Goal: Task Accomplishment & Management: Complete application form

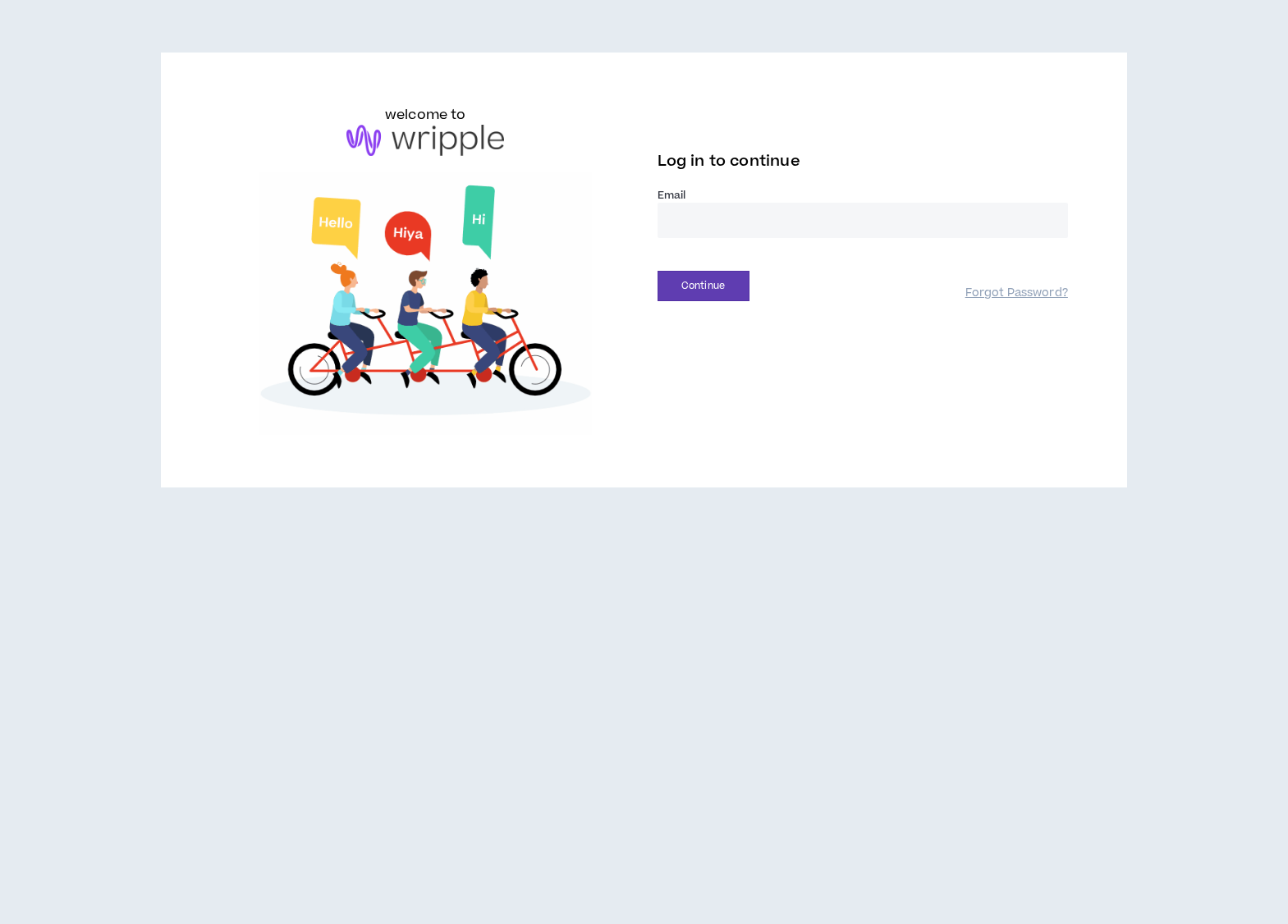
click at [697, 217] on input "email" at bounding box center [862, 220] width 410 height 36
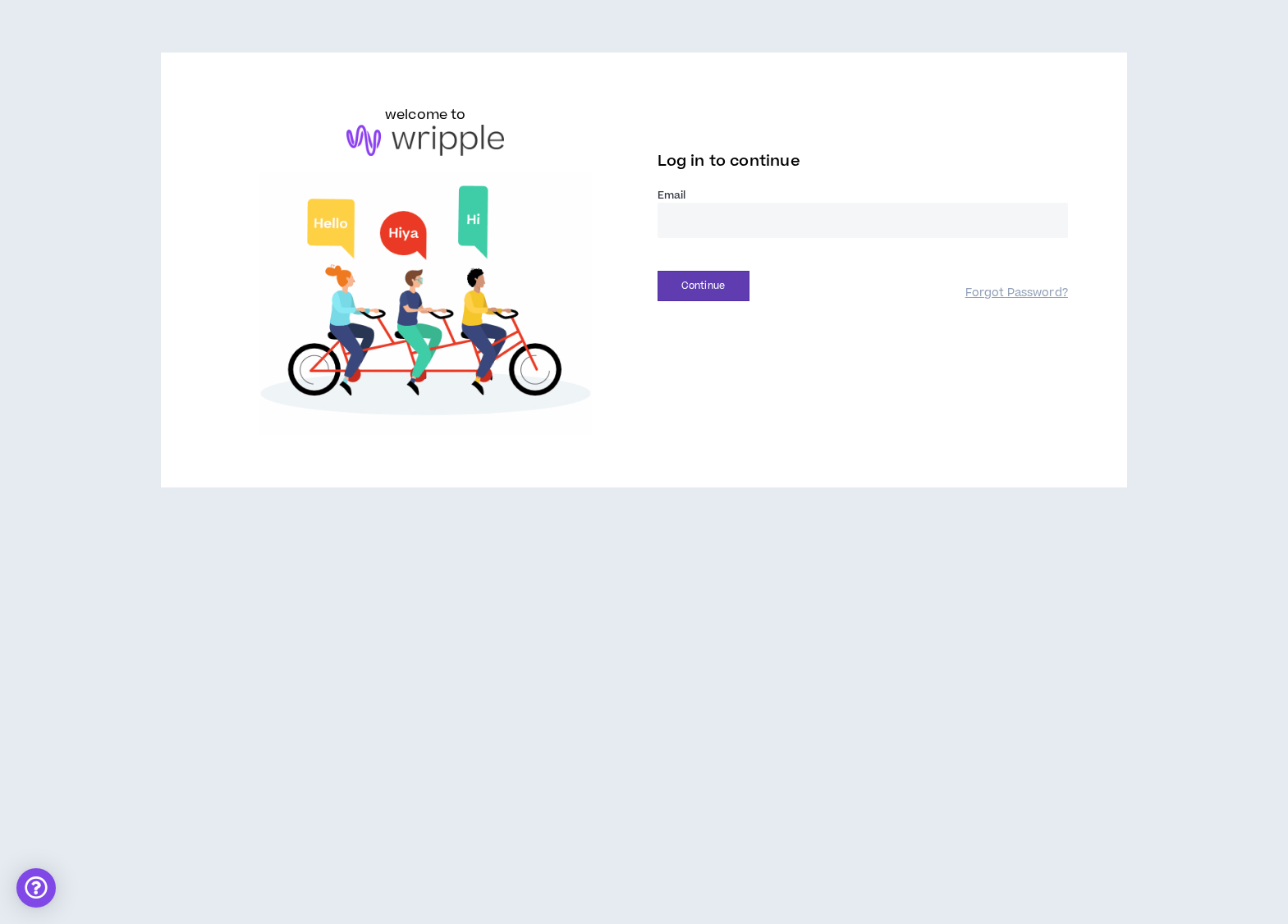
type input "**********"
click at [742, 282] on button "Continue" at bounding box center [703, 286] width 92 height 30
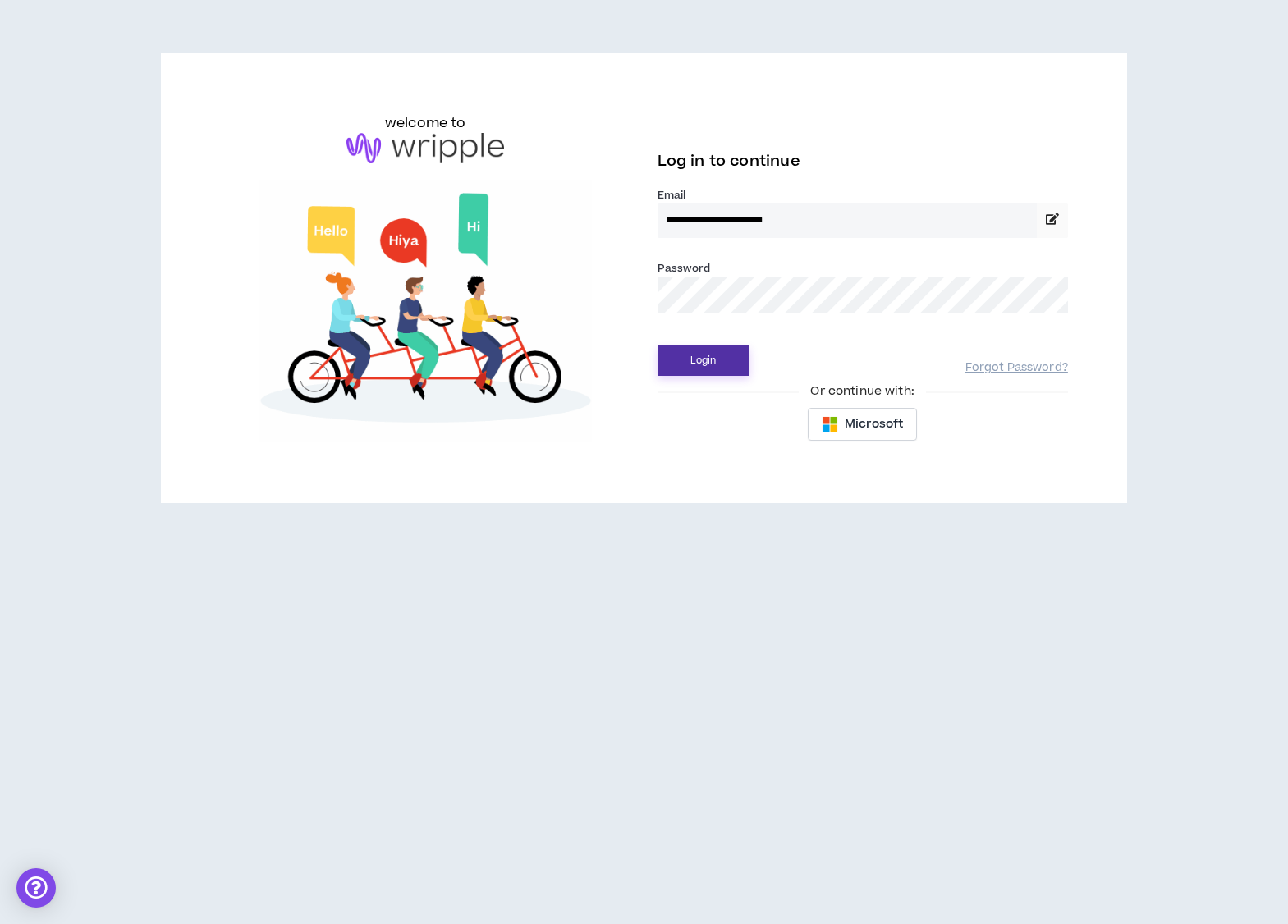
click at [715, 358] on button "Login" at bounding box center [703, 360] width 92 height 30
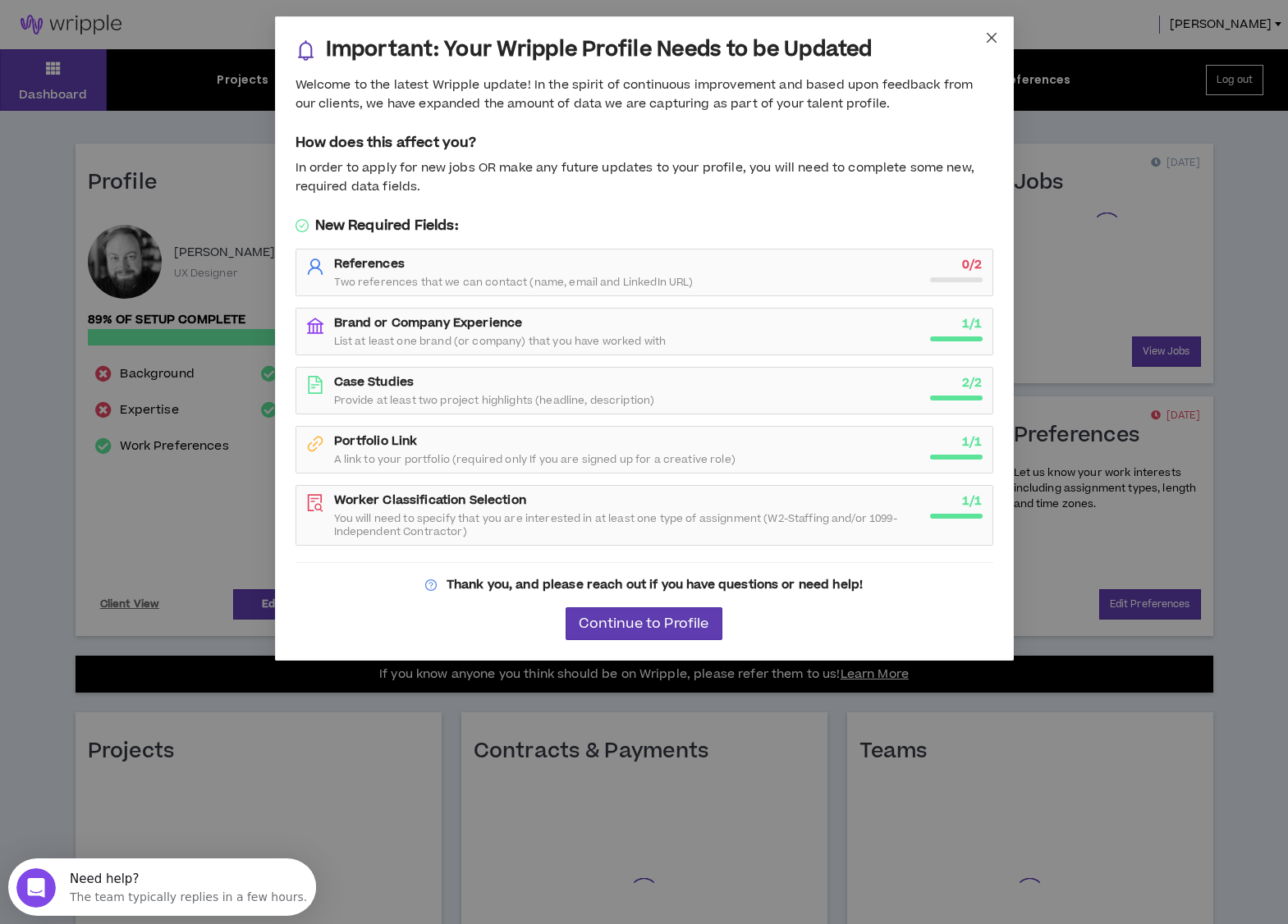
click at [995, 31] on icon "close" at bounding box center [992, 38] width 14 height 14
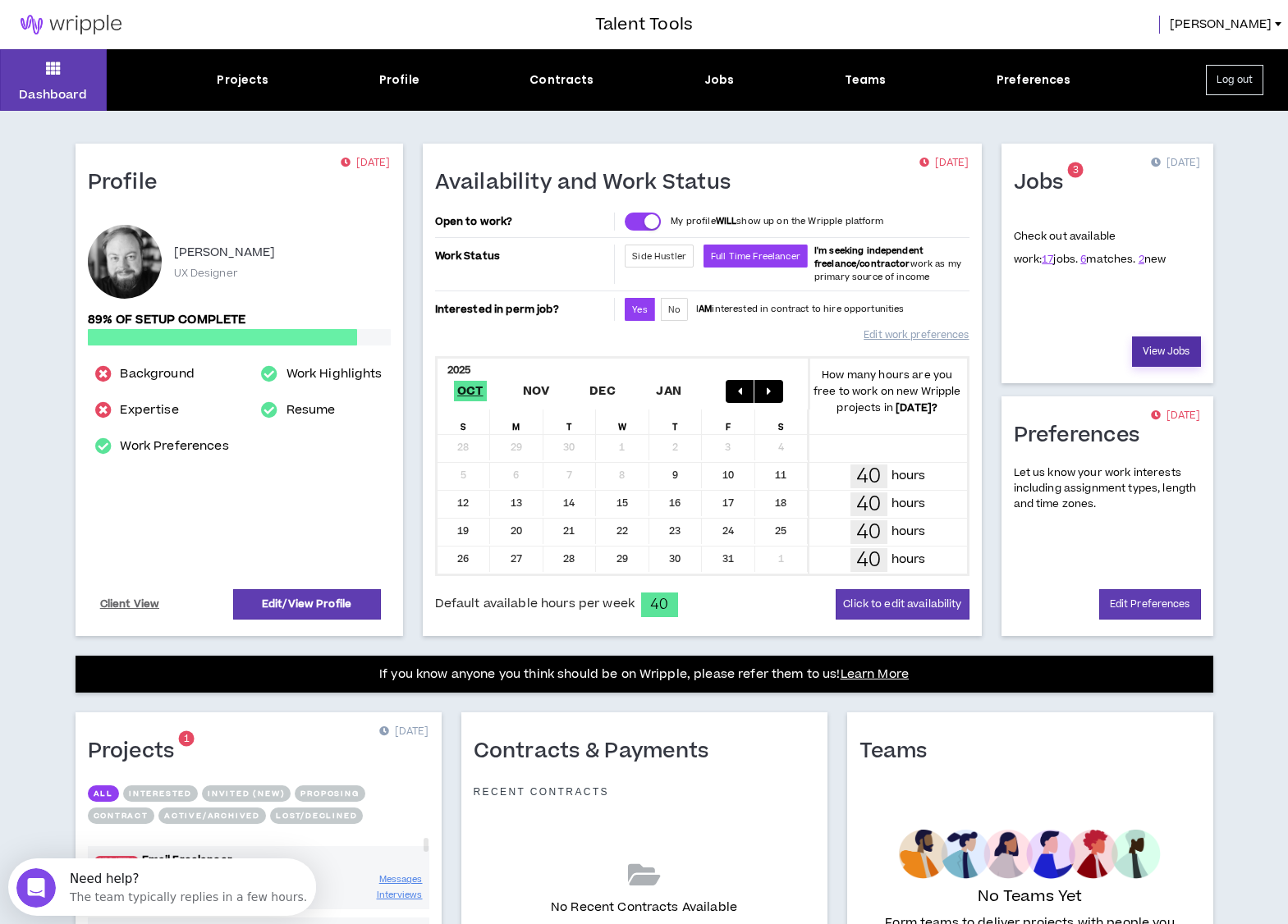
click at [1175, 350] on link "View Jobs" at bounding box center [1166, 351] width 69 height 30
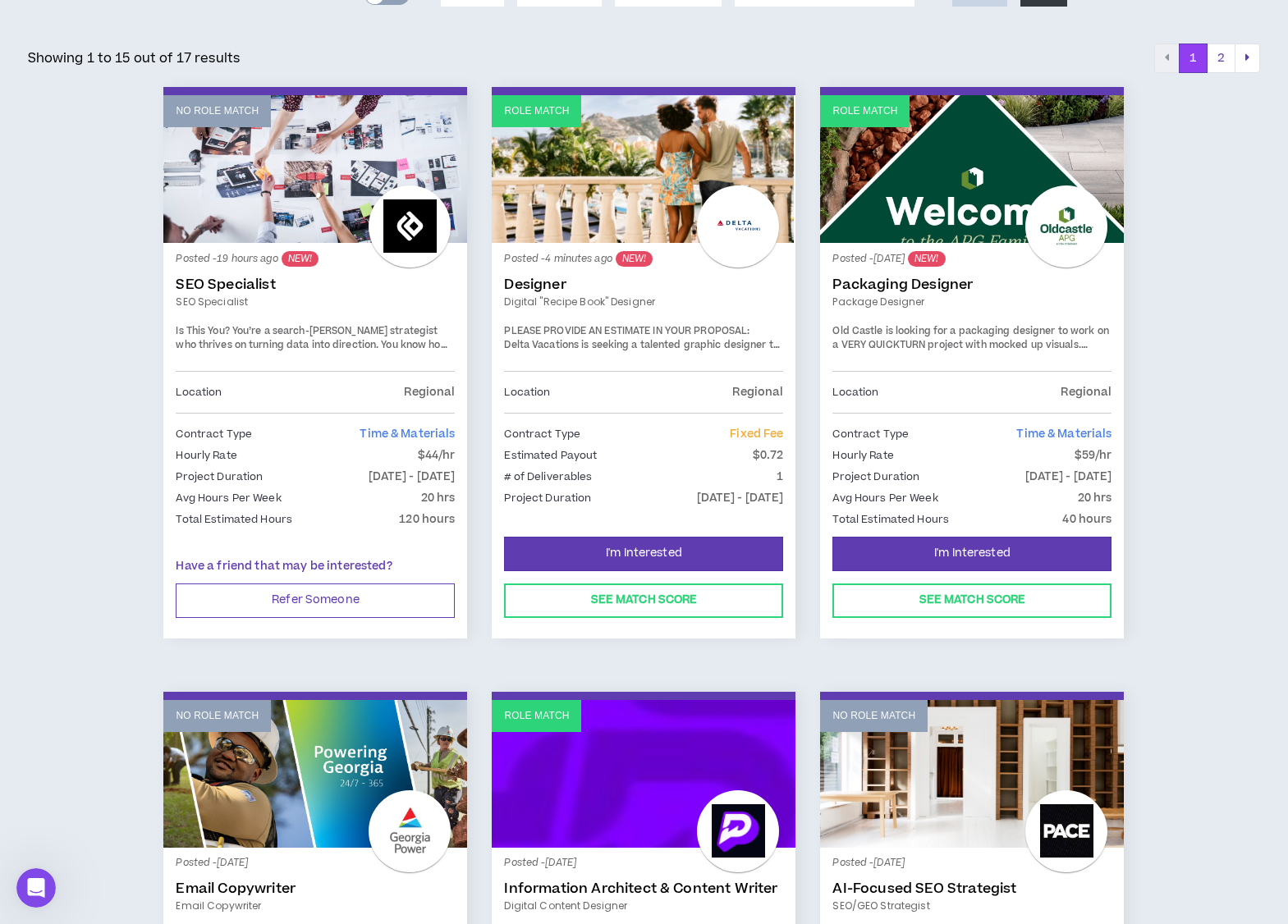
scroll to position [266, 0]
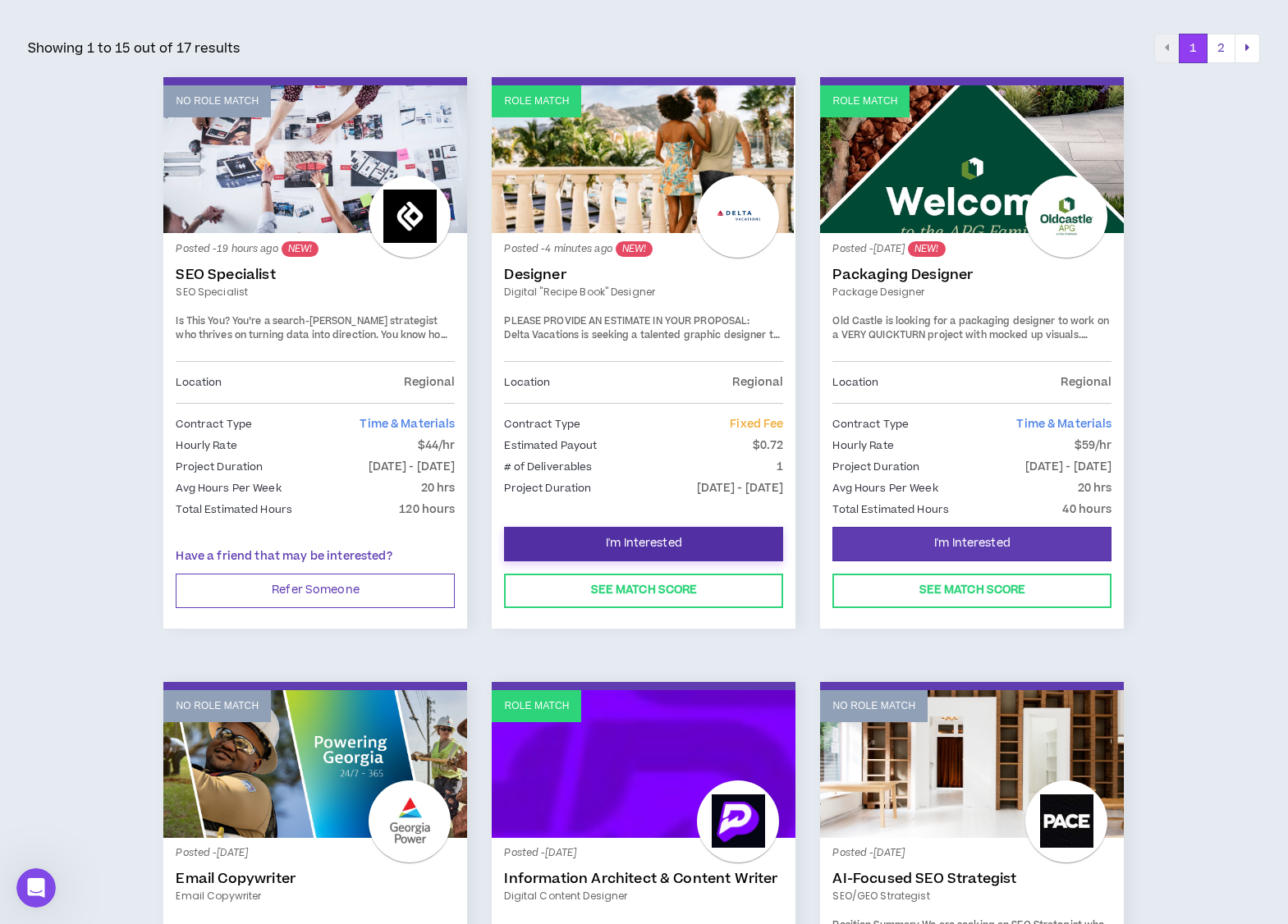
click at [646, 544] on span "I'm Interested" at bounding box center [644, 544] width 76 height 15
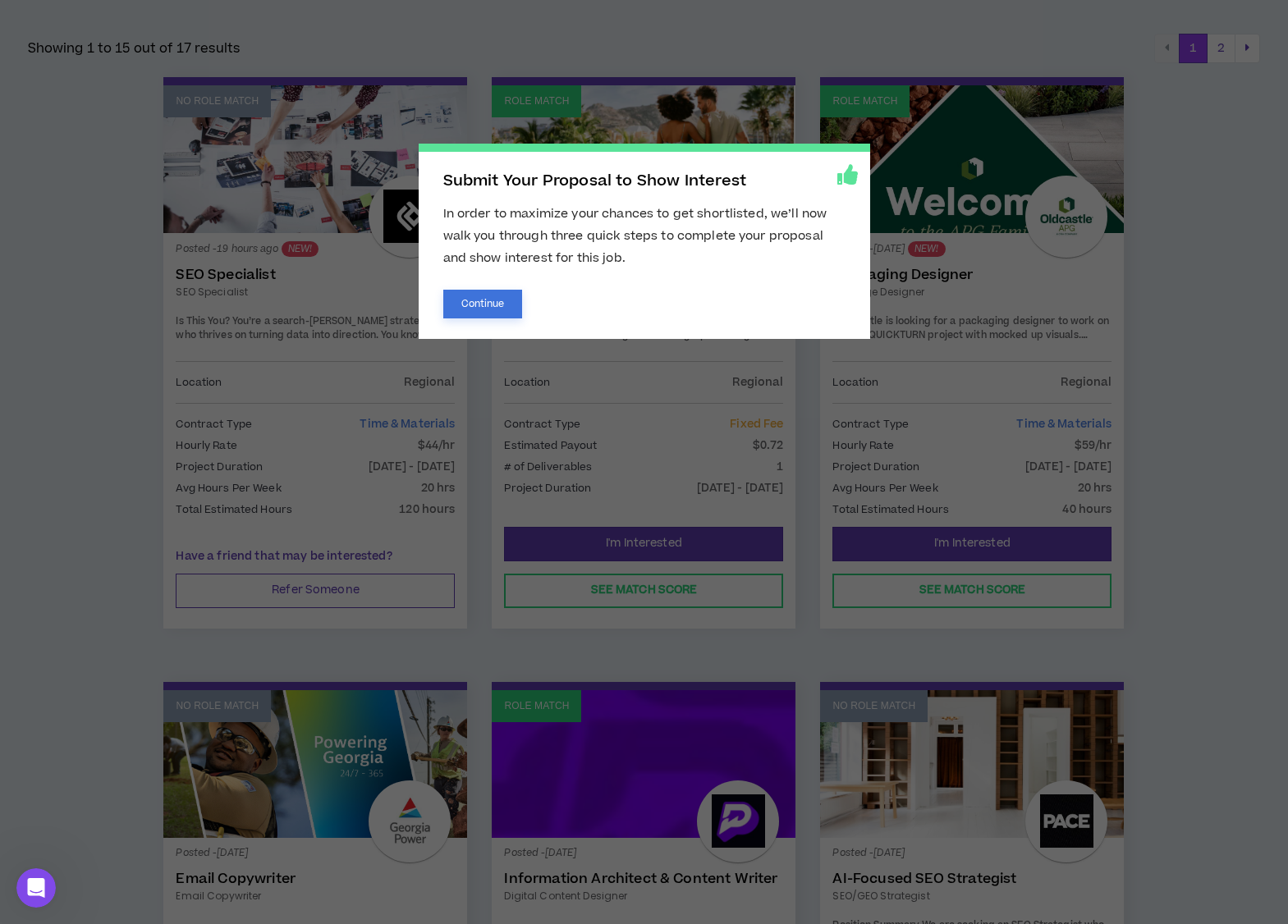
click at [481, 310] on button "Continue" at bounding box center [483, 304] width 79 height 29
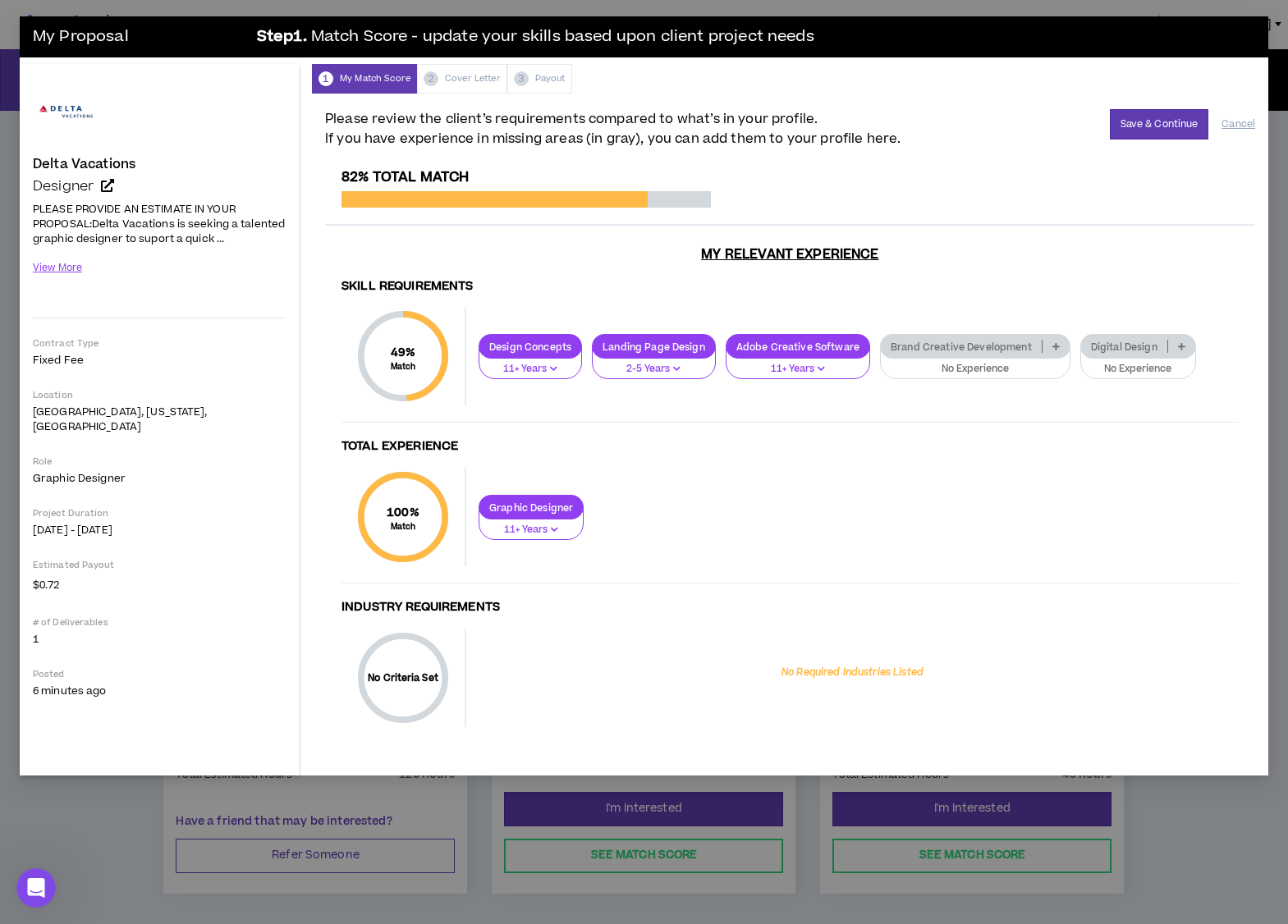
click at [1052, 348] on icon at bounding box center [1056, 347] width 8 height 9
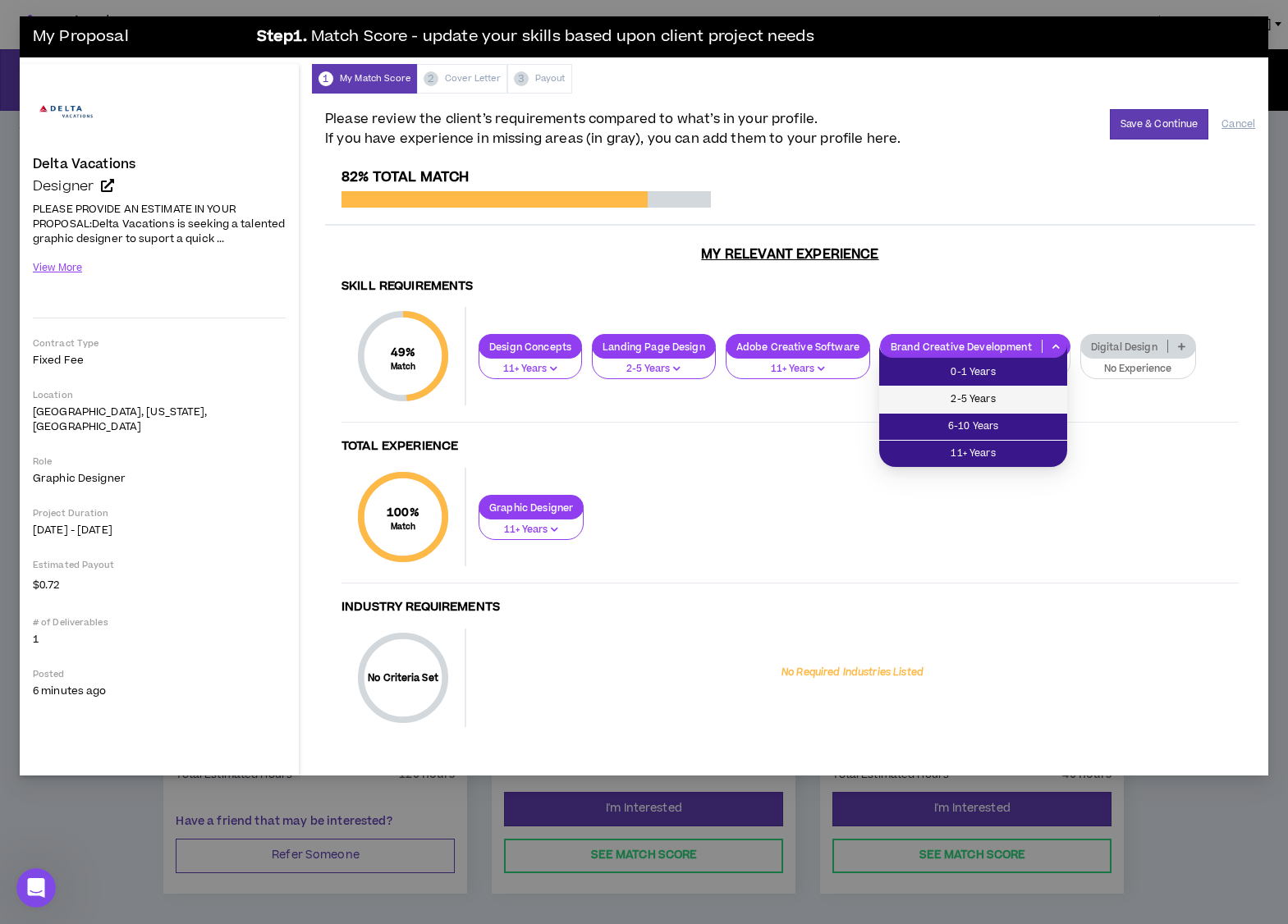
click at [1015, 404] on span "2-5 Years" at bounding box center [973, 400] width 168 height 18
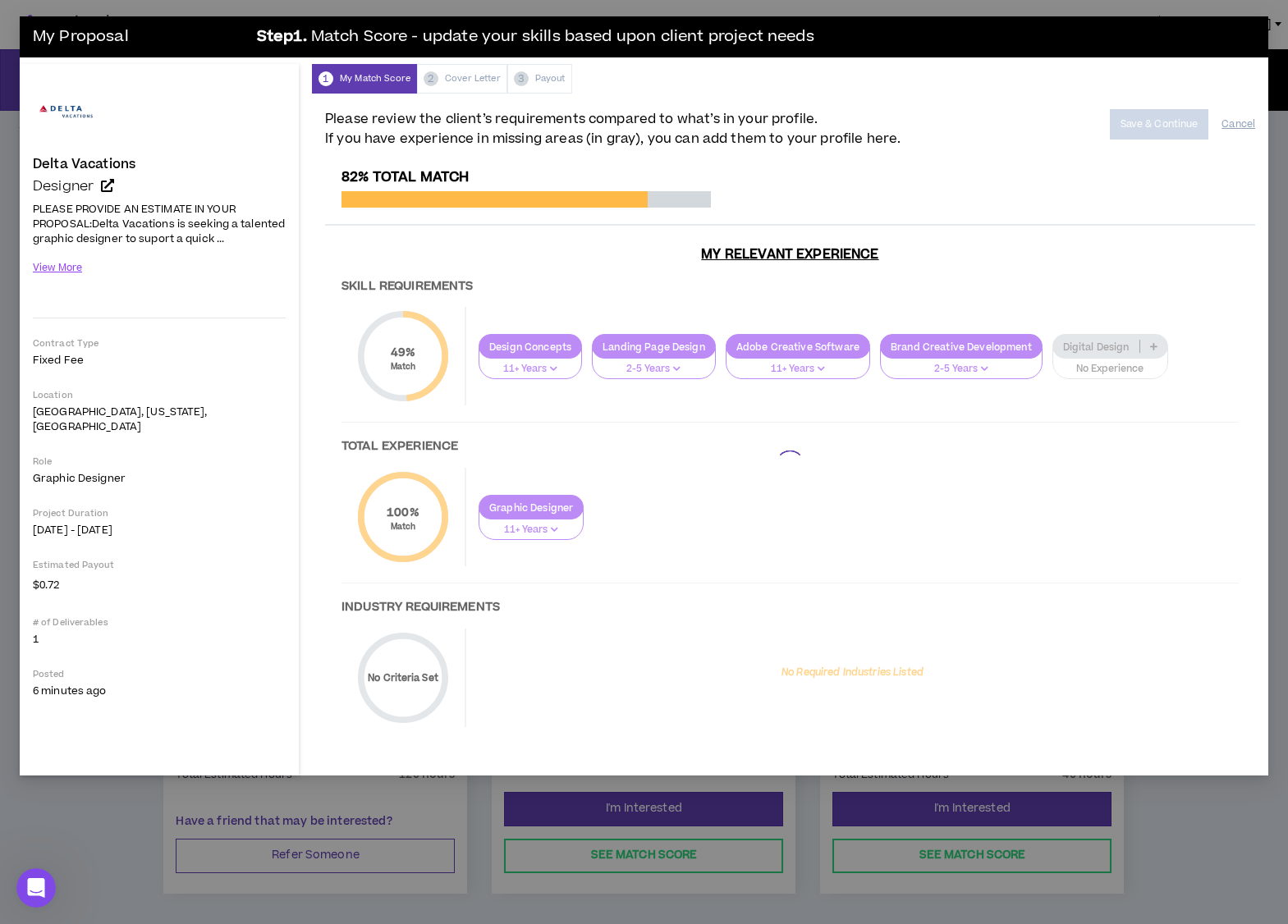
click at [1149, 350] on div at bounding box center [790, 464] width 930 height 591
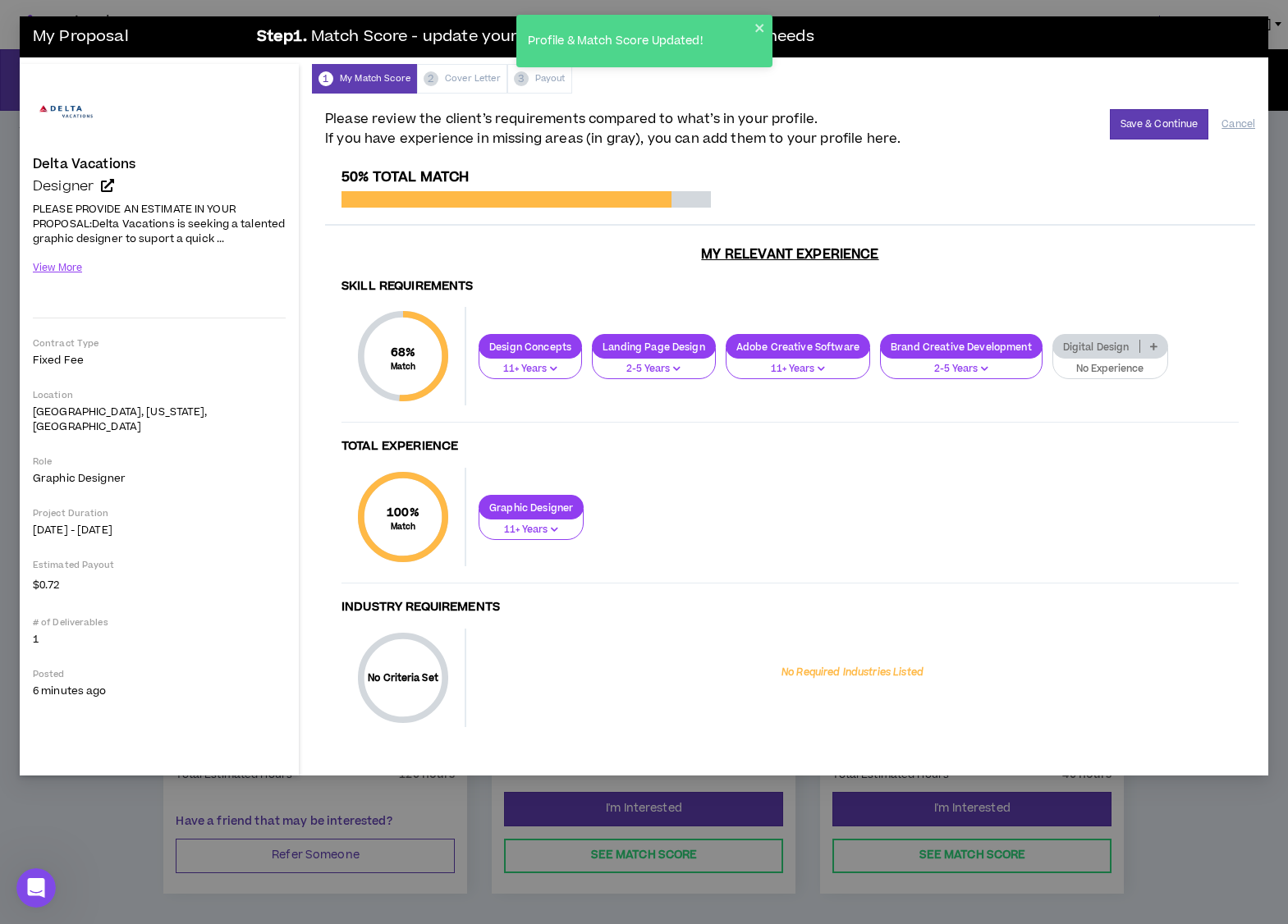
click at [1150, 350] on icon at bounding box center [1154, 347] width 8 height 9
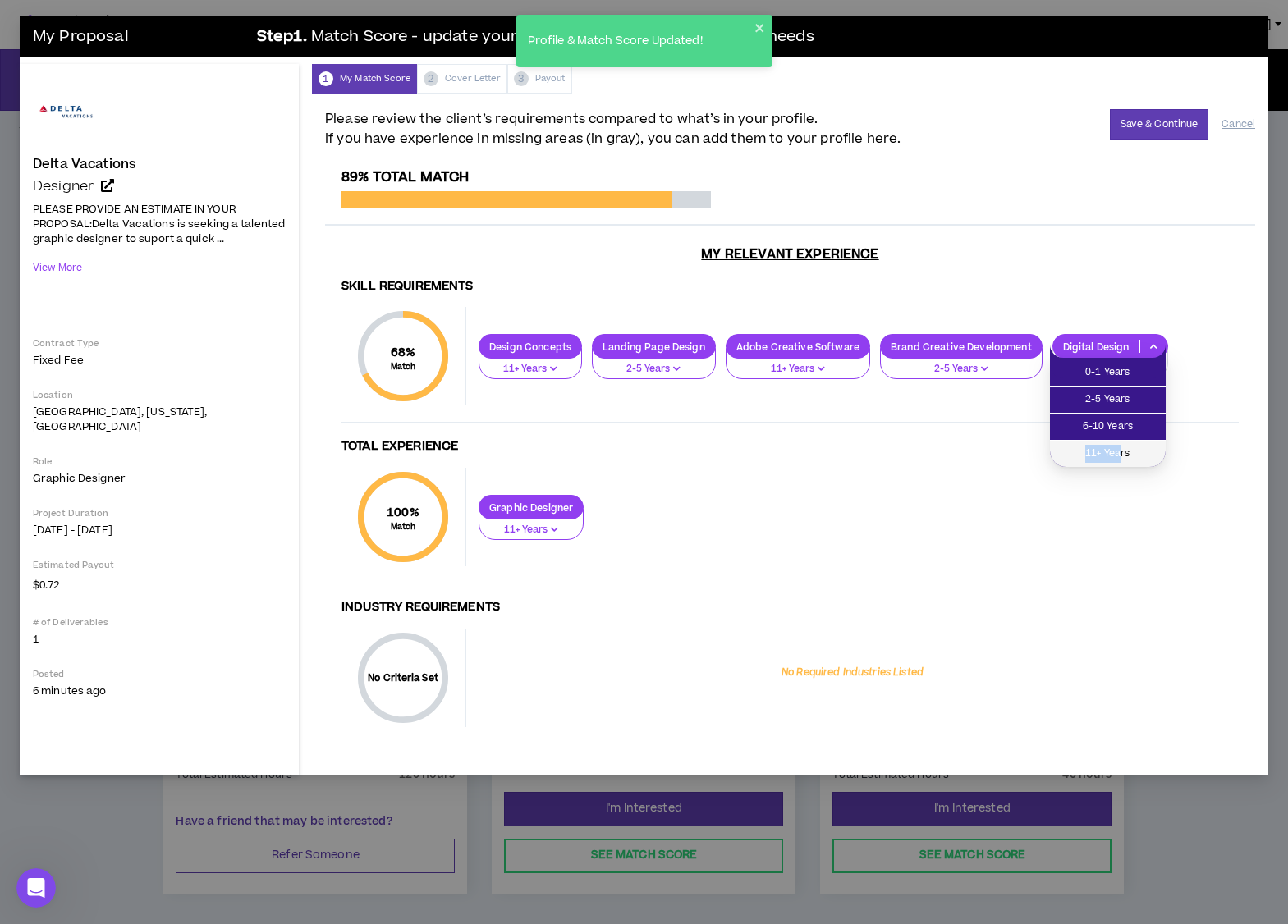
click at [1118, 445] on span "11+ Years" at bounding box center [1107, 454] width 96 height 18
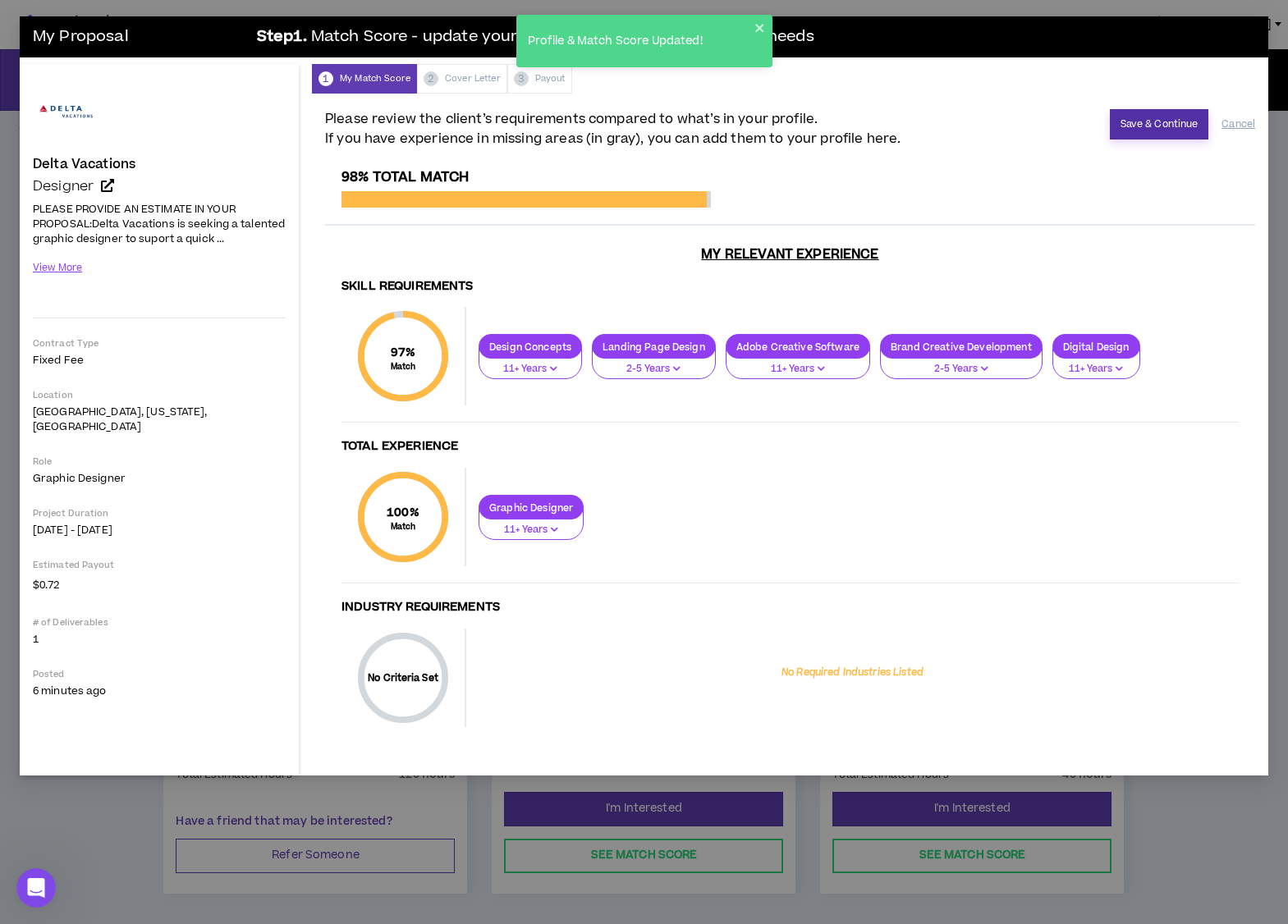
click at [1157, 132] on button "Save & Continue" at bounding box center [1160, 124] width 99 height 30
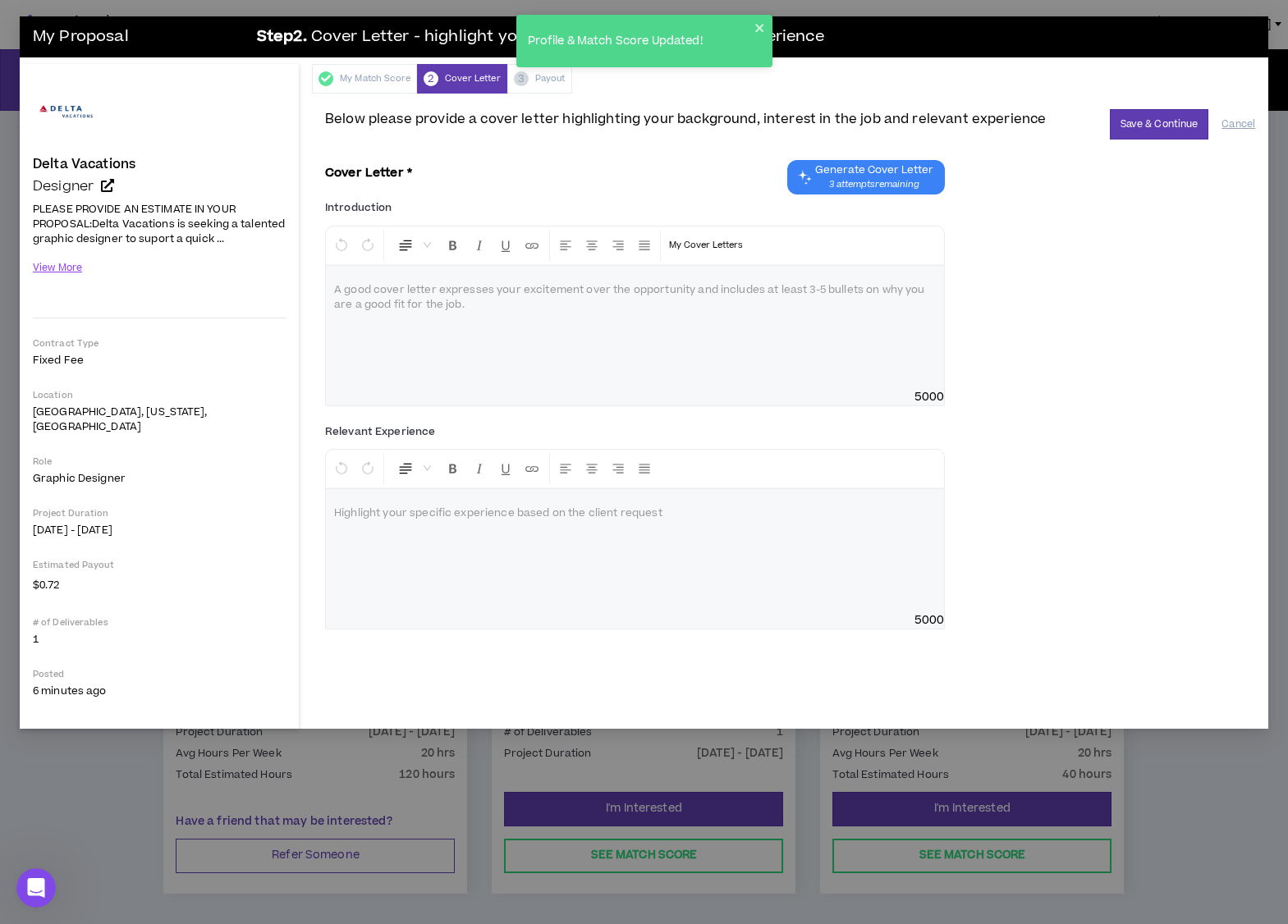
click at [862, 179] on span "3 attempts remaining" at bounding box center [874, 185] width 118 height 14
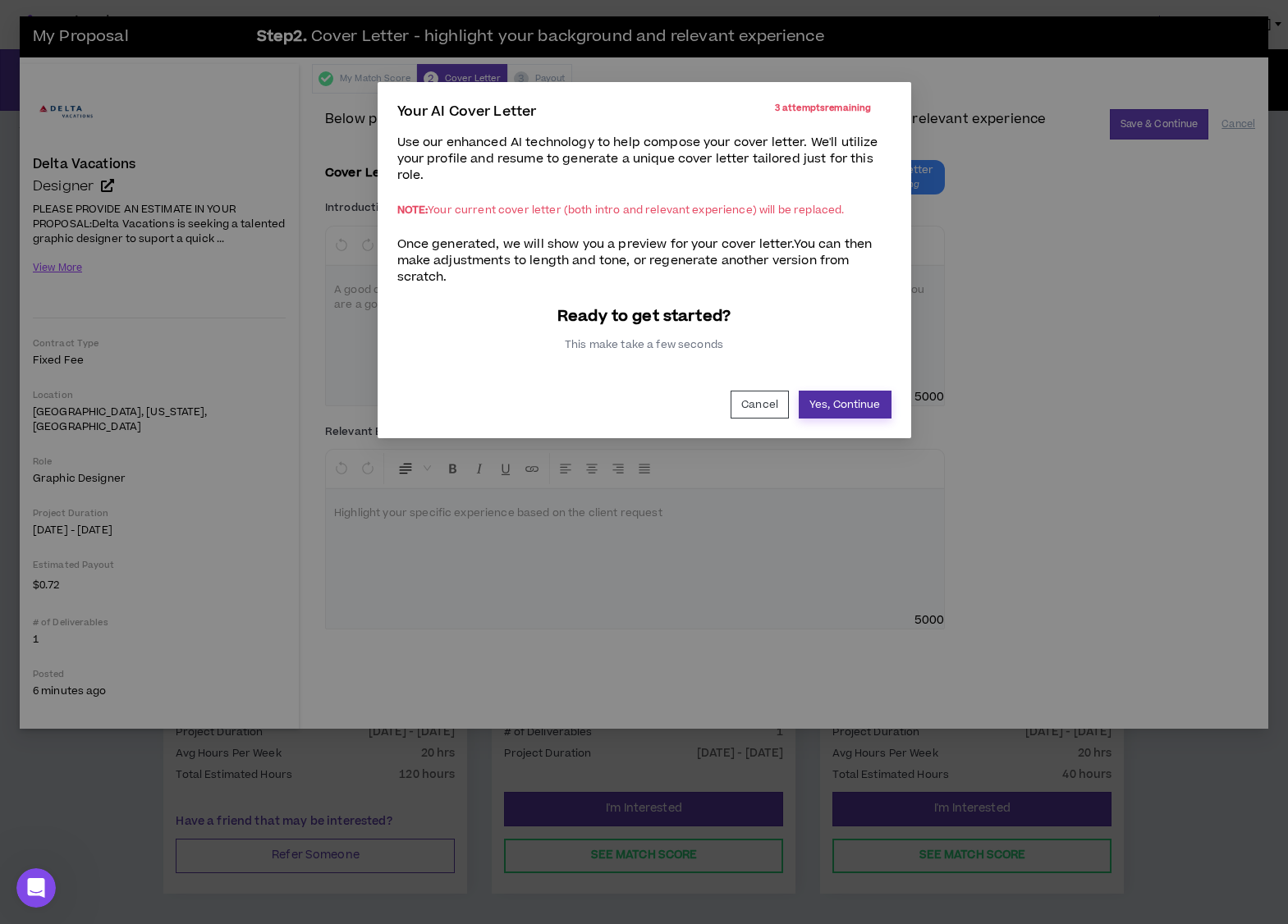
click at [831, 399] on button "Yes, Continue" at bounding box center [845, 405] width 93 height 28
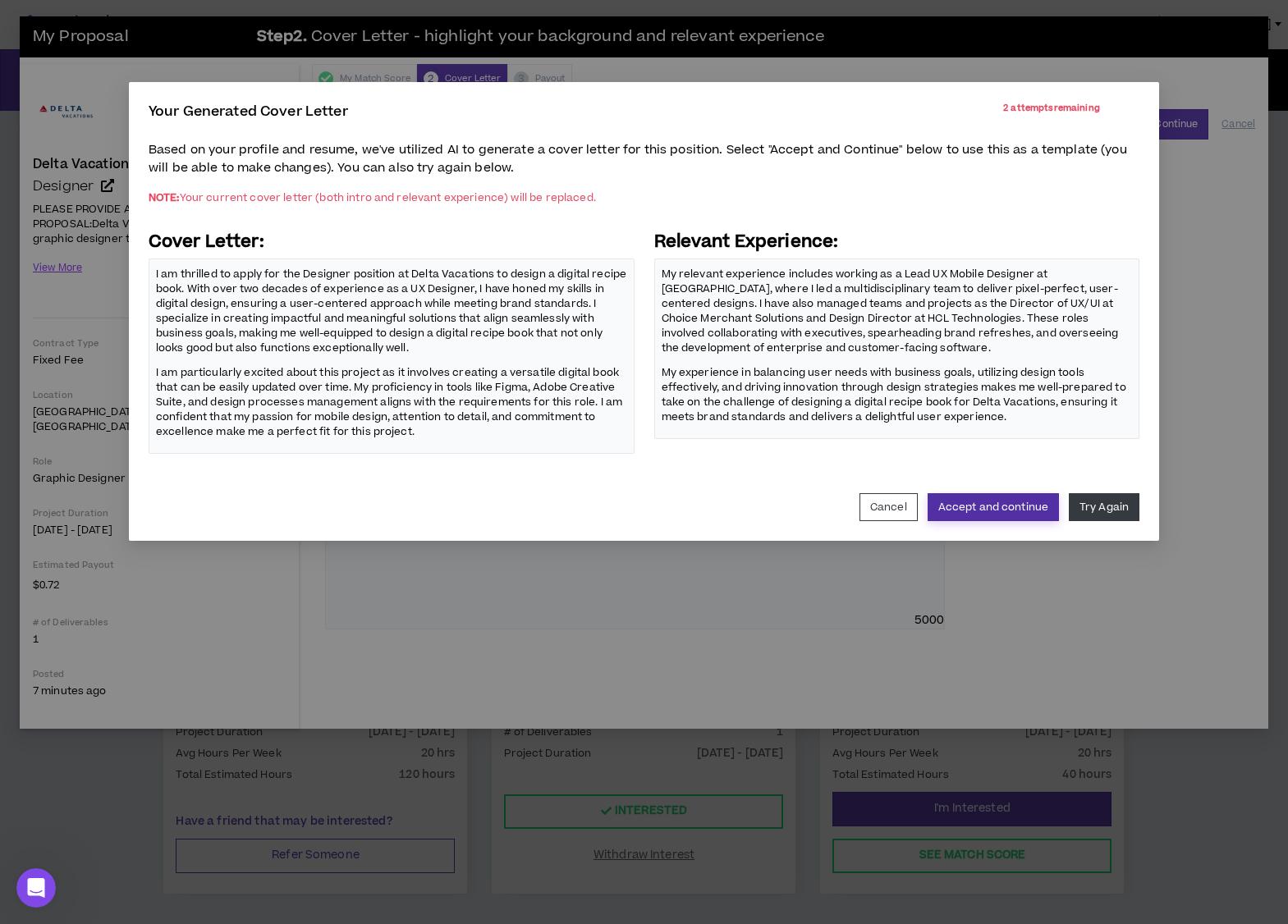
click at [1028, 513] on button "Accept and continue" at bounding box center [994, 507] width 131 height 28
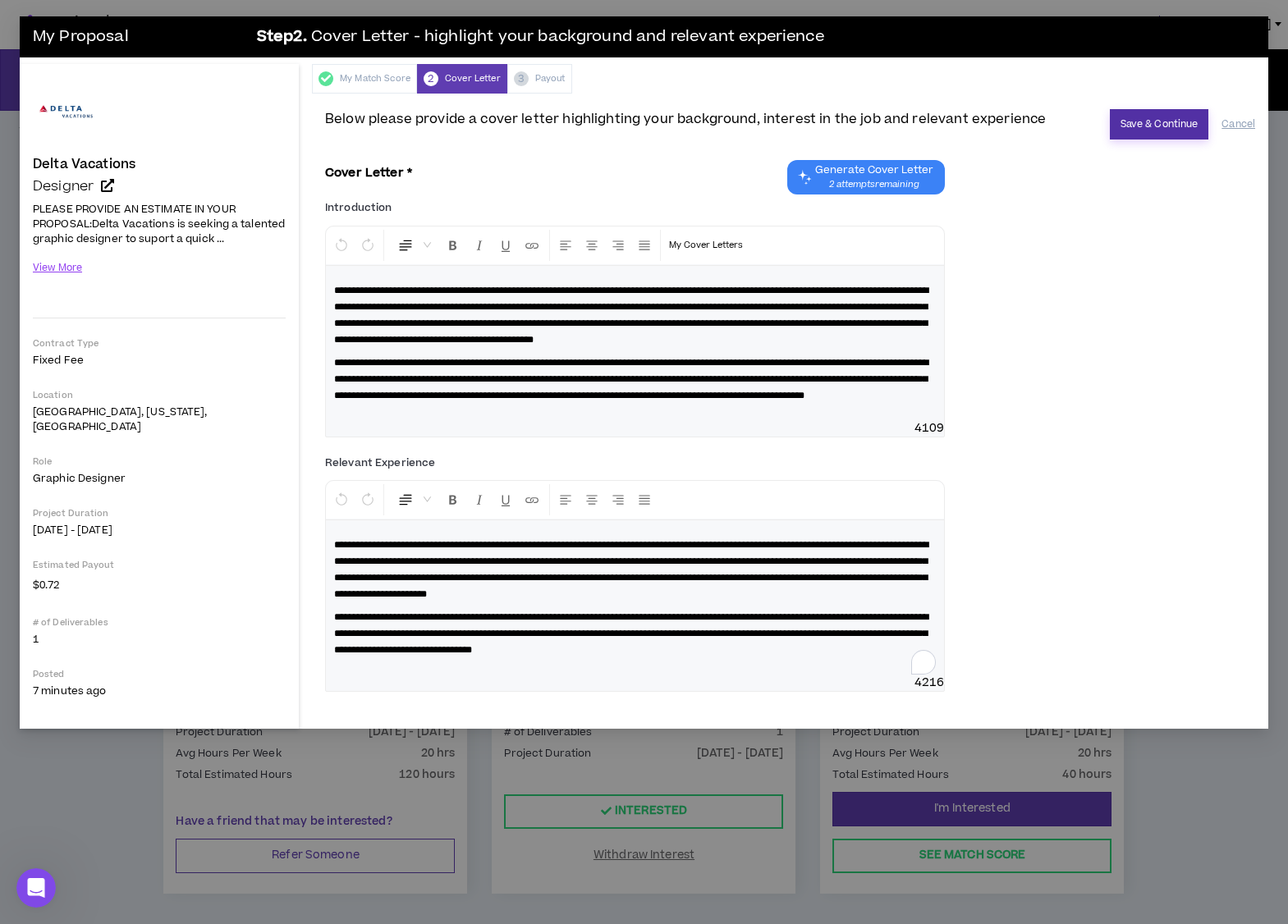
click at [1125, 127] on button "Save & Continue" at bounding box center [1160, 124] width 99 height 30
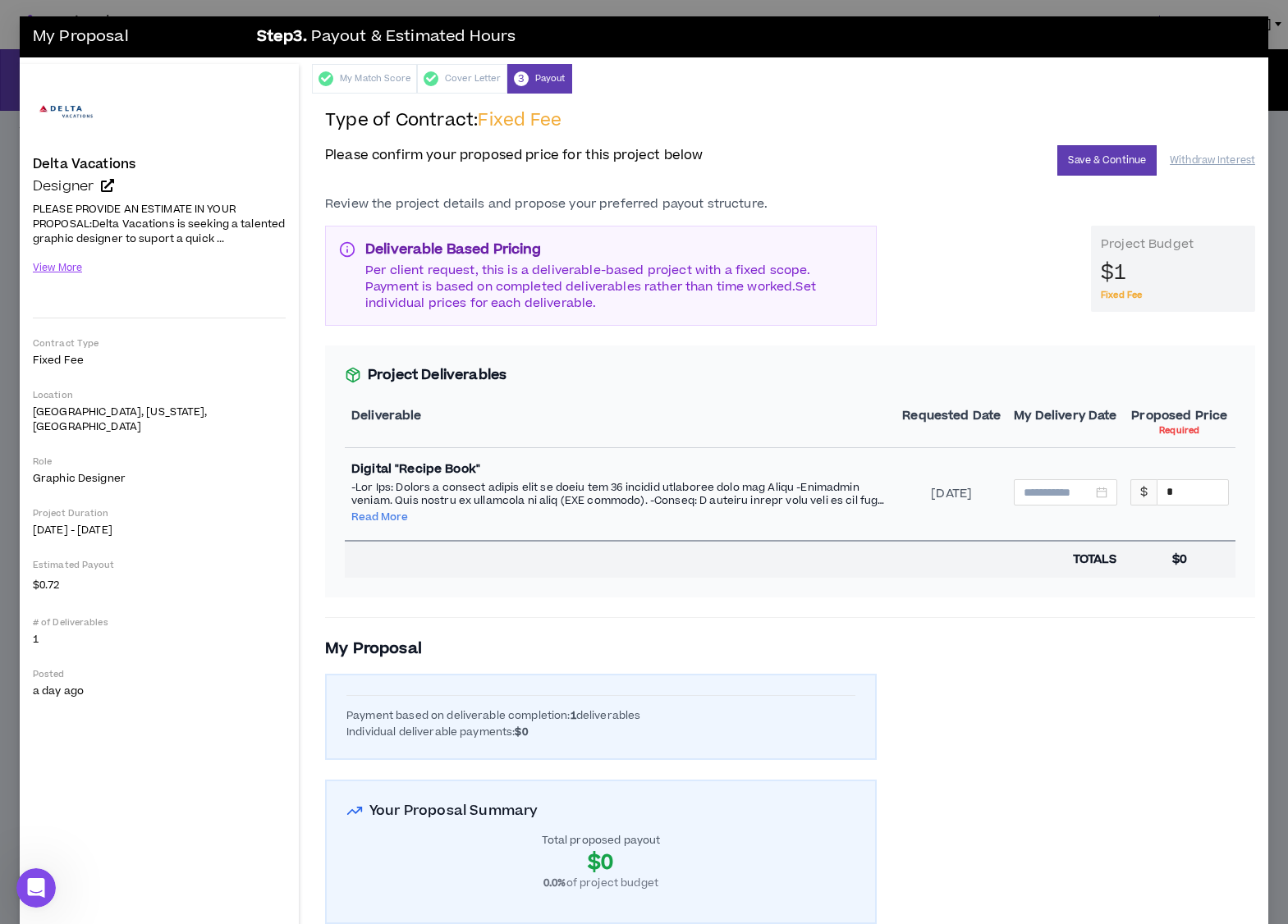
click at [386, 518] on button "Read More" at bounding box center [379, 518] width 57 height 14
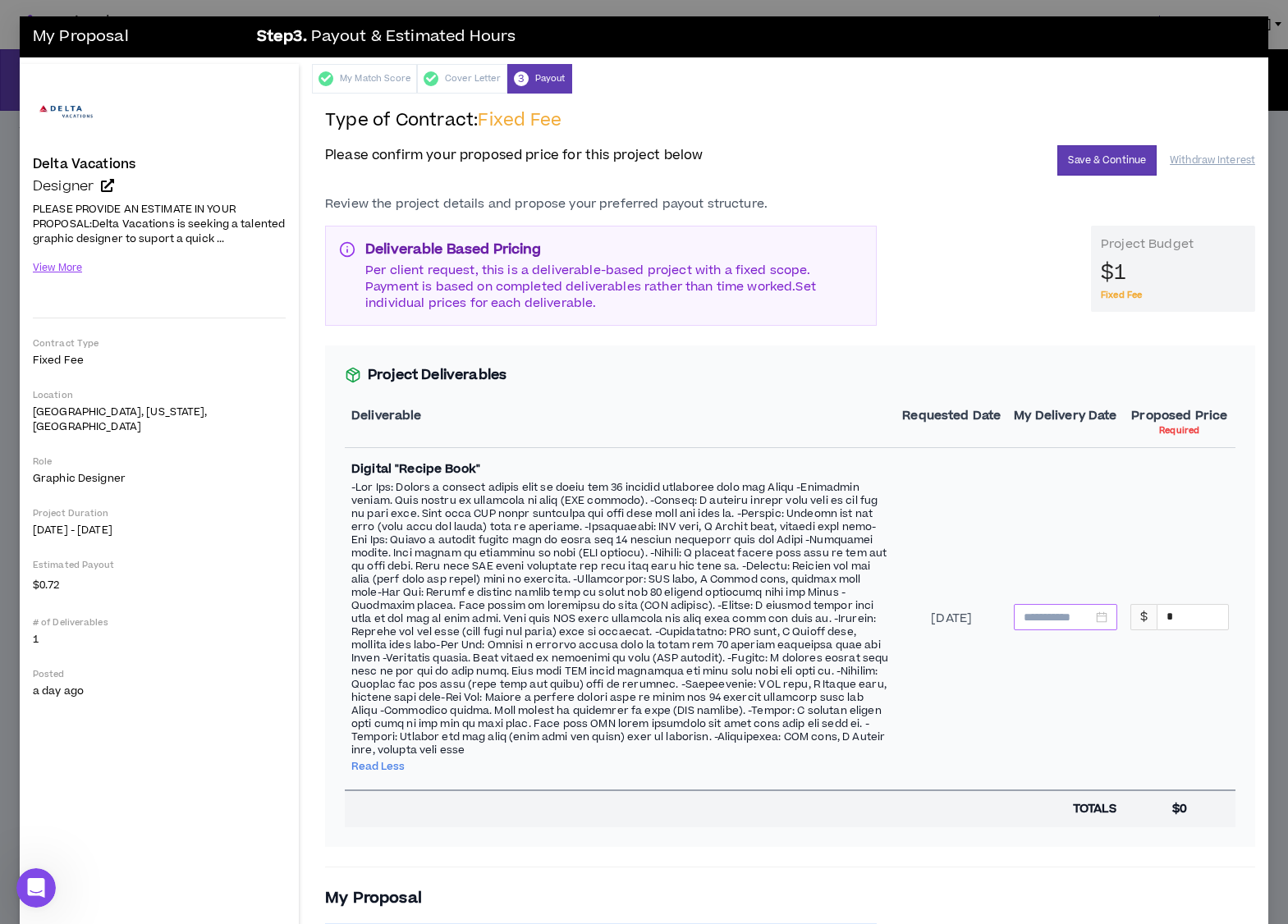
click at [1094, 615] on div at bounding box center [1065, 617] width 83 height 18
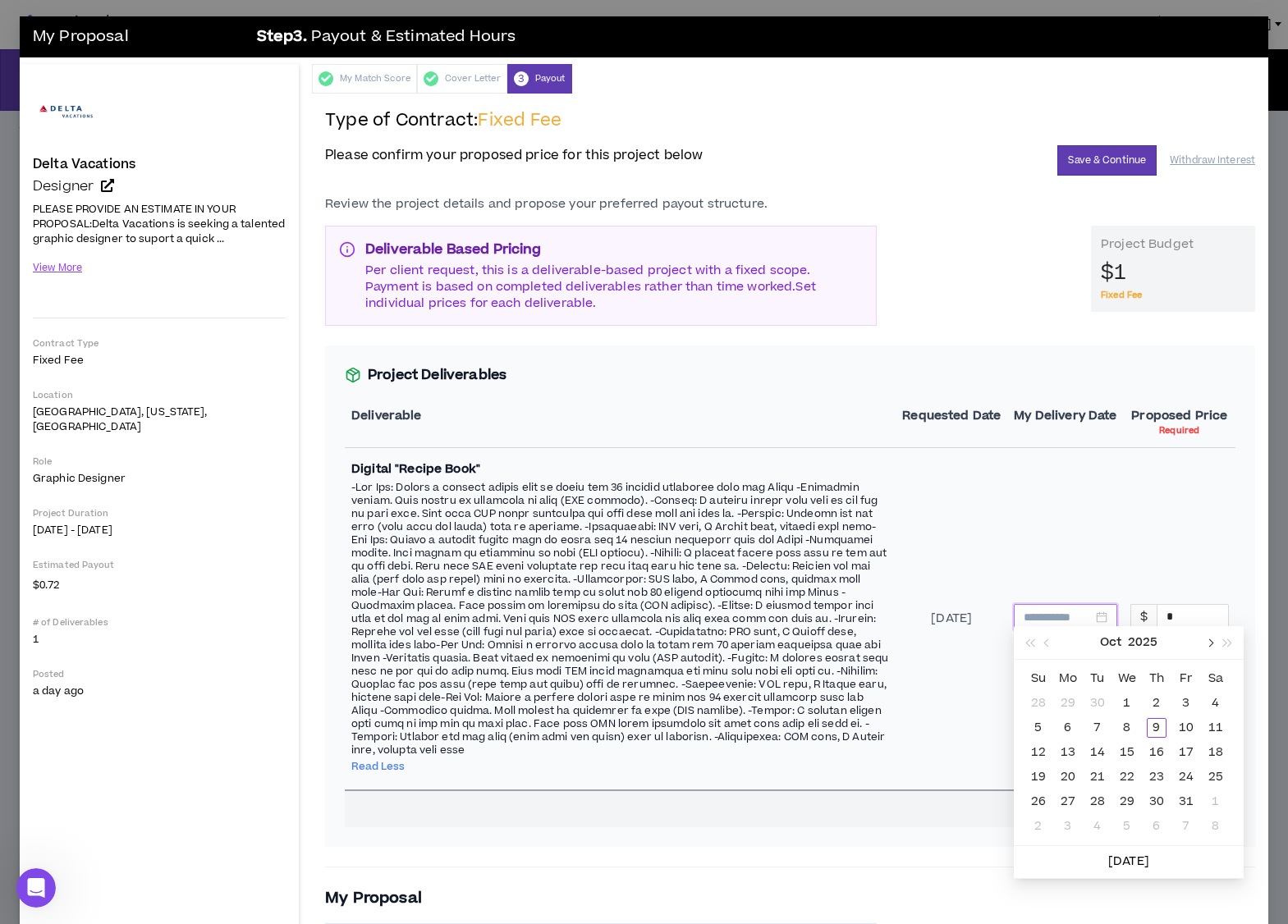
click at [1207, 640] on span "button" at bounding box center [1209, 643] width 9 height 9
type input "**********"
click at [1153, 701] on div "1" at bounding box center [1157, 704] width 19 height 19
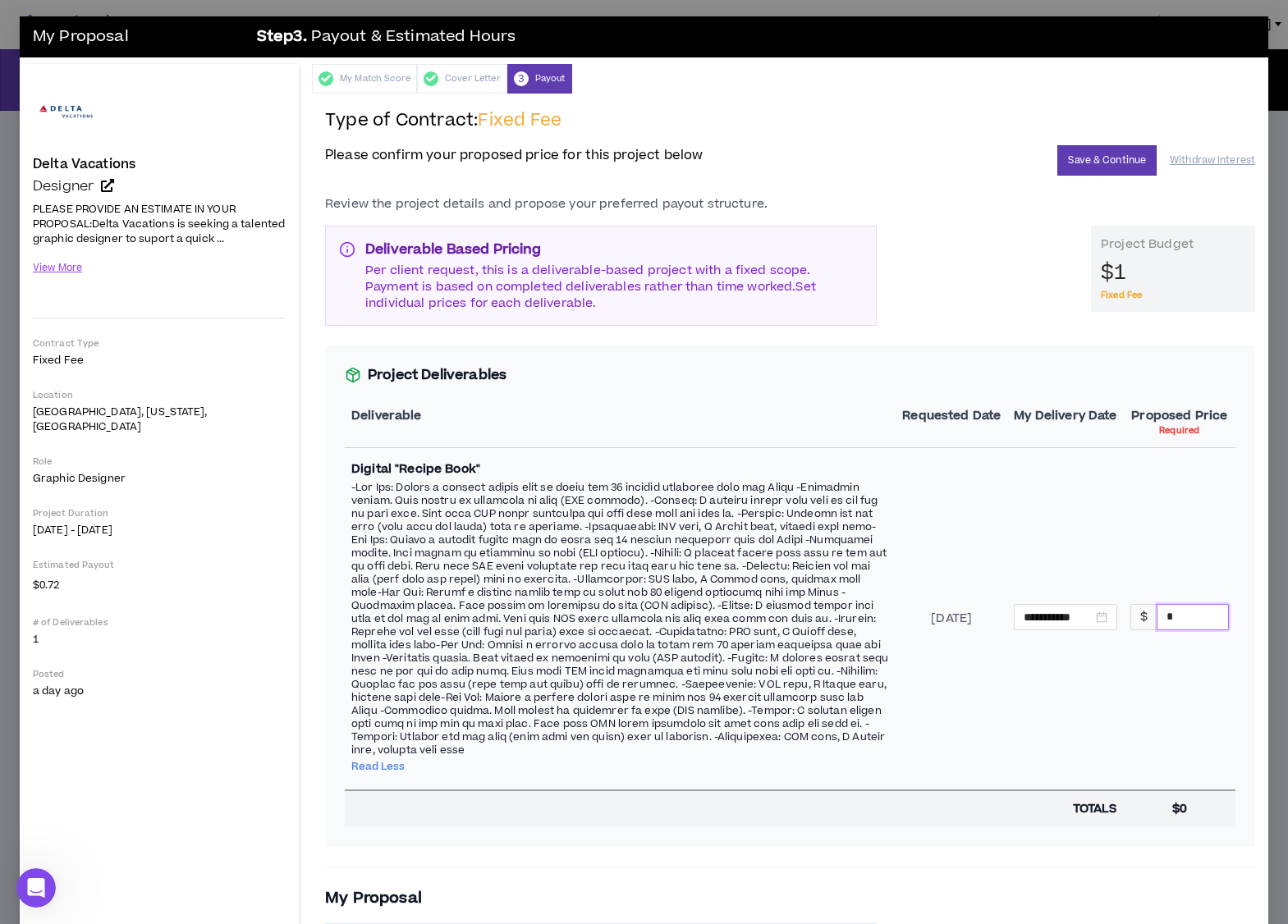
drag, startPoint x: 1177, startPoint y: 612, endPoint x: 1162, endPoint y: 610, distance: 15.1
click at [1162, 610] on input "*" at bounding box center [1192, 618] width 70 height 25
click at [69, 266] on button "View More" at bounding box center [58, 268] width 50 height 29
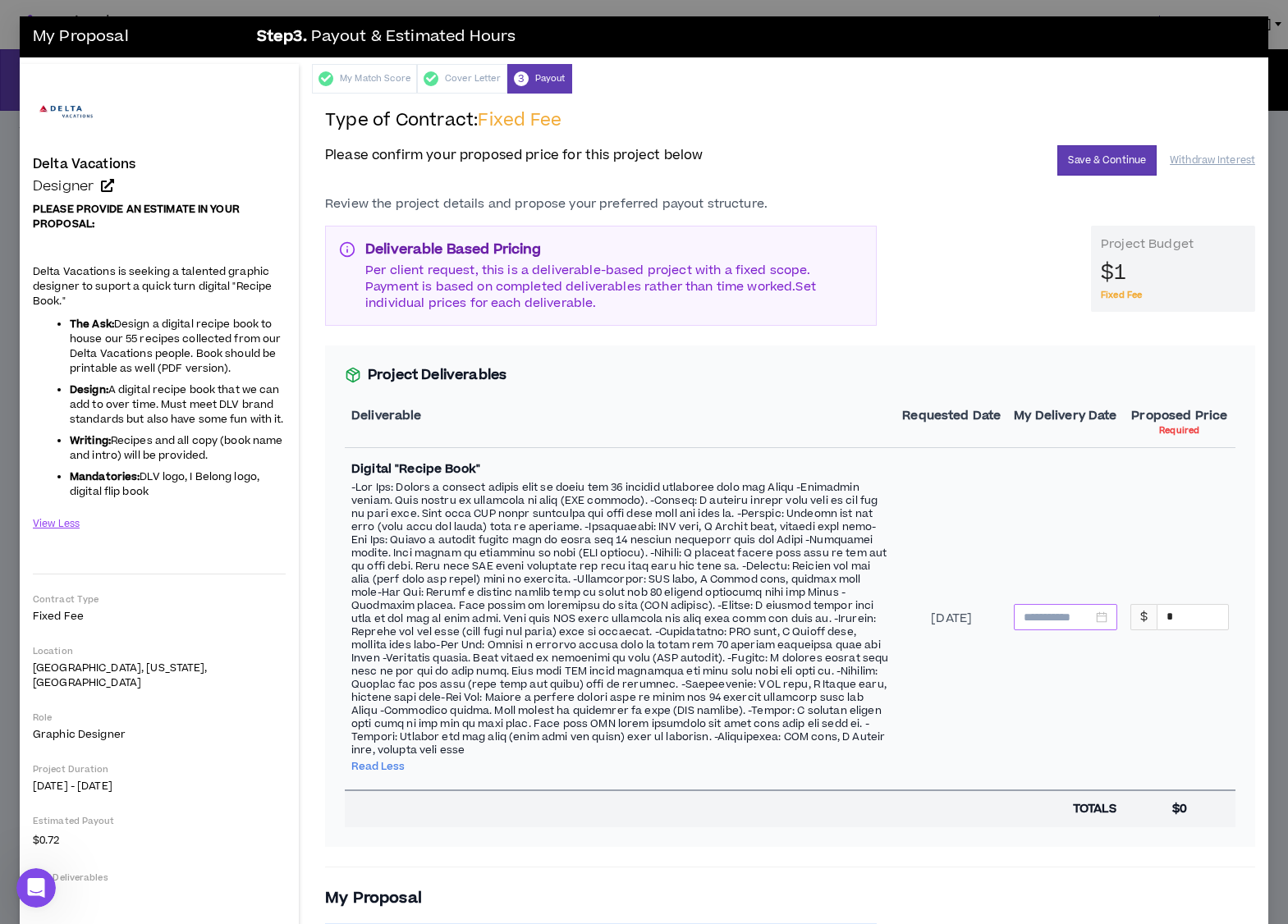
click at [1051, 615] on input at bounding box center [1057, 617] width 69 height 18
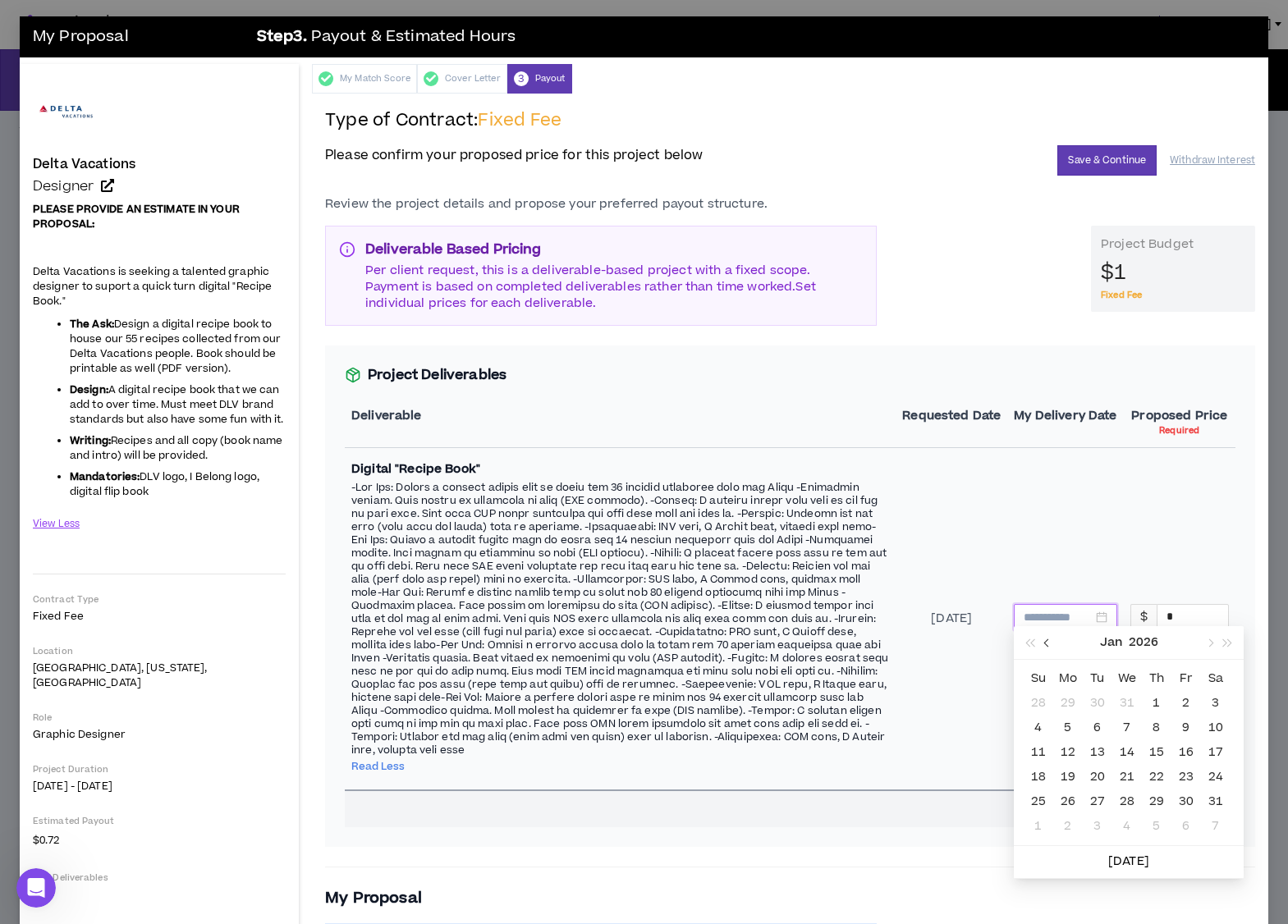
click at [1050, 642] on span "button" at bounding box center [1049, 643] width 9 height 9
type input "**********"
click at [1043, 778] on div "16" at bounding box center [1038, 777] width 19 height 19
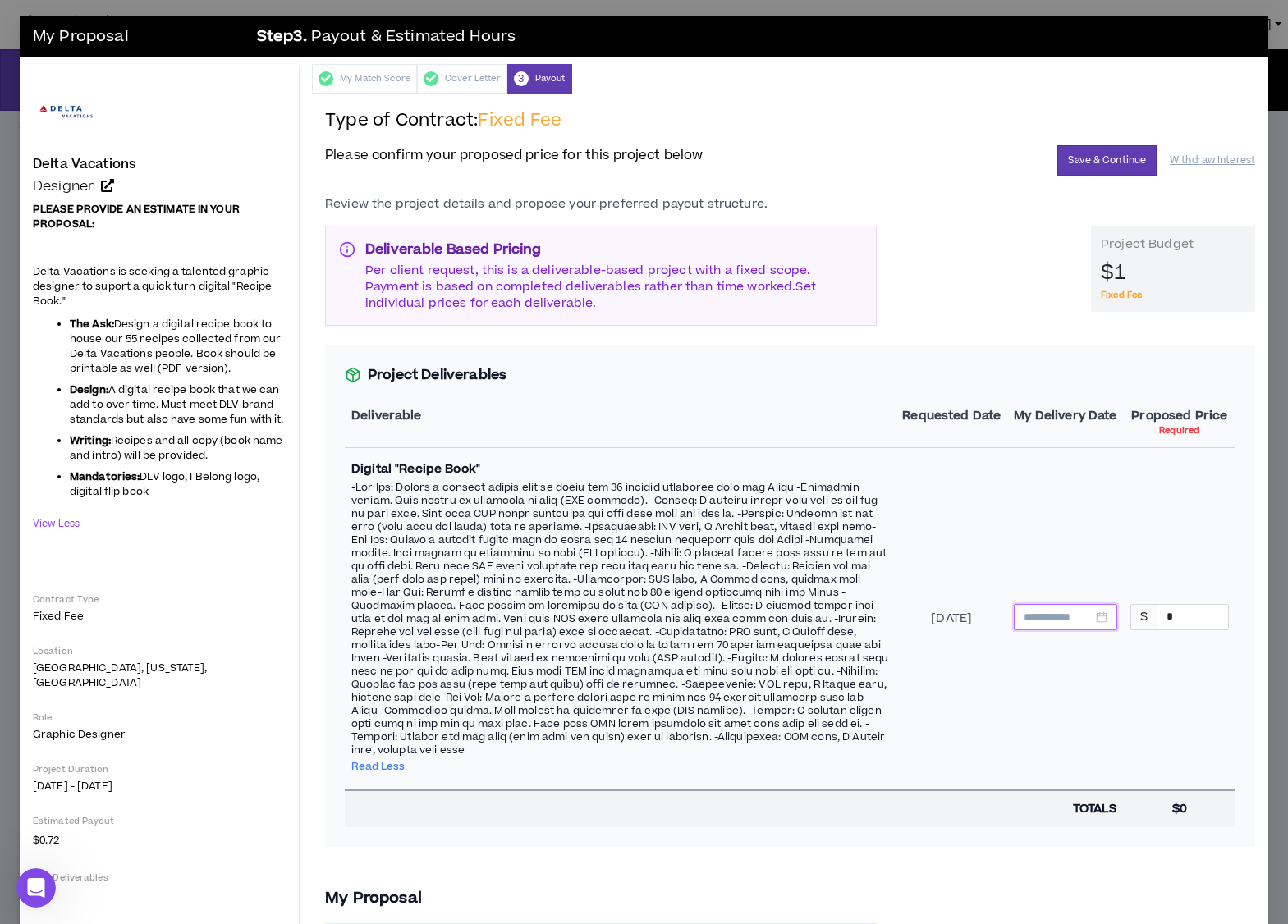
click at [1064, 614] on input at bounding box center [1057, 617] width 69 height 18
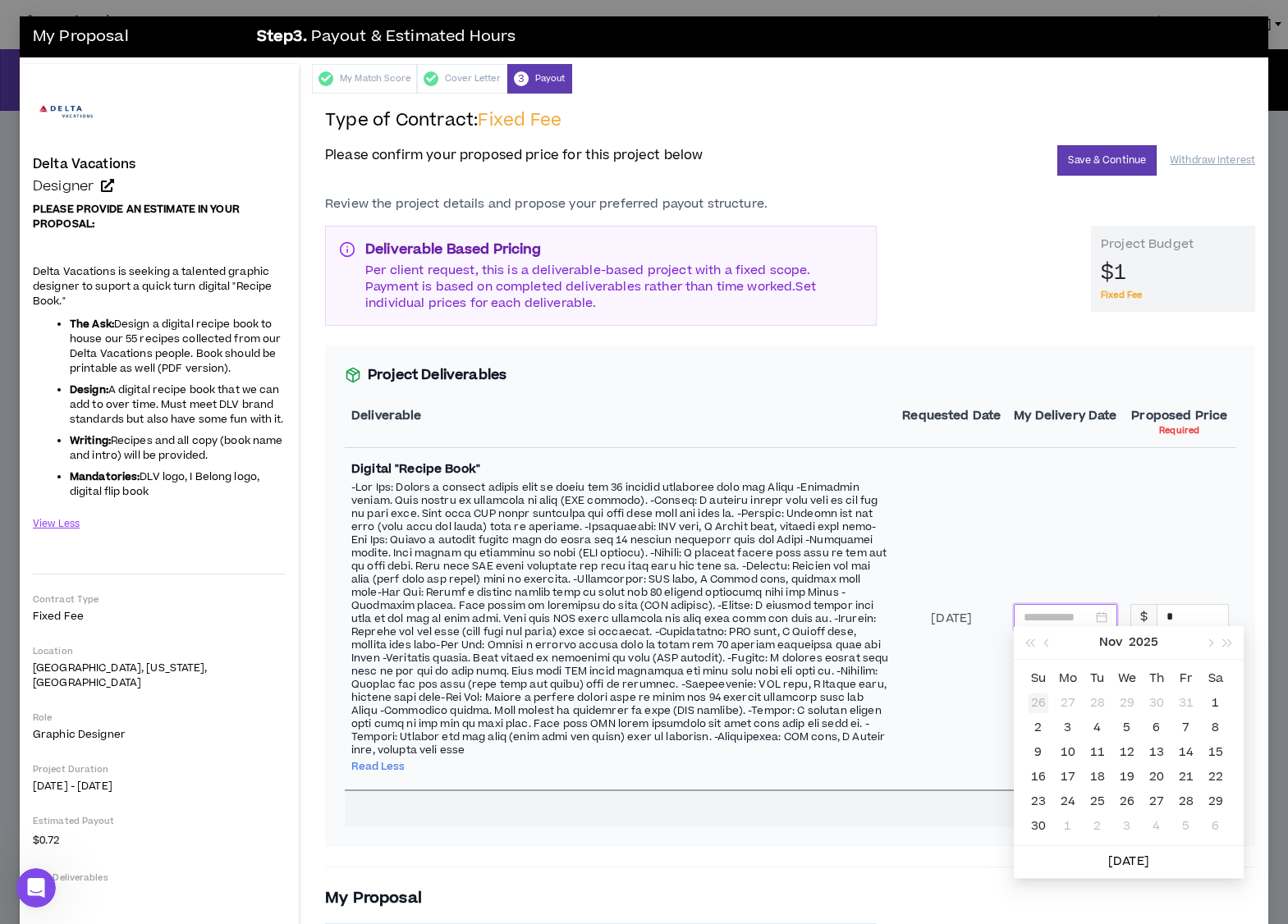
type input "**********"
click at [1045, 646] on button "button" at bounding box center [1048, 643] width 18 height 33
click at [1210, 648] on button "button" at bounding box center [1209, 643] width 18 height 33
type input "**********"
click at [1040, 775] on div "16" at bounding box center [1038, 777] width 19 height 19
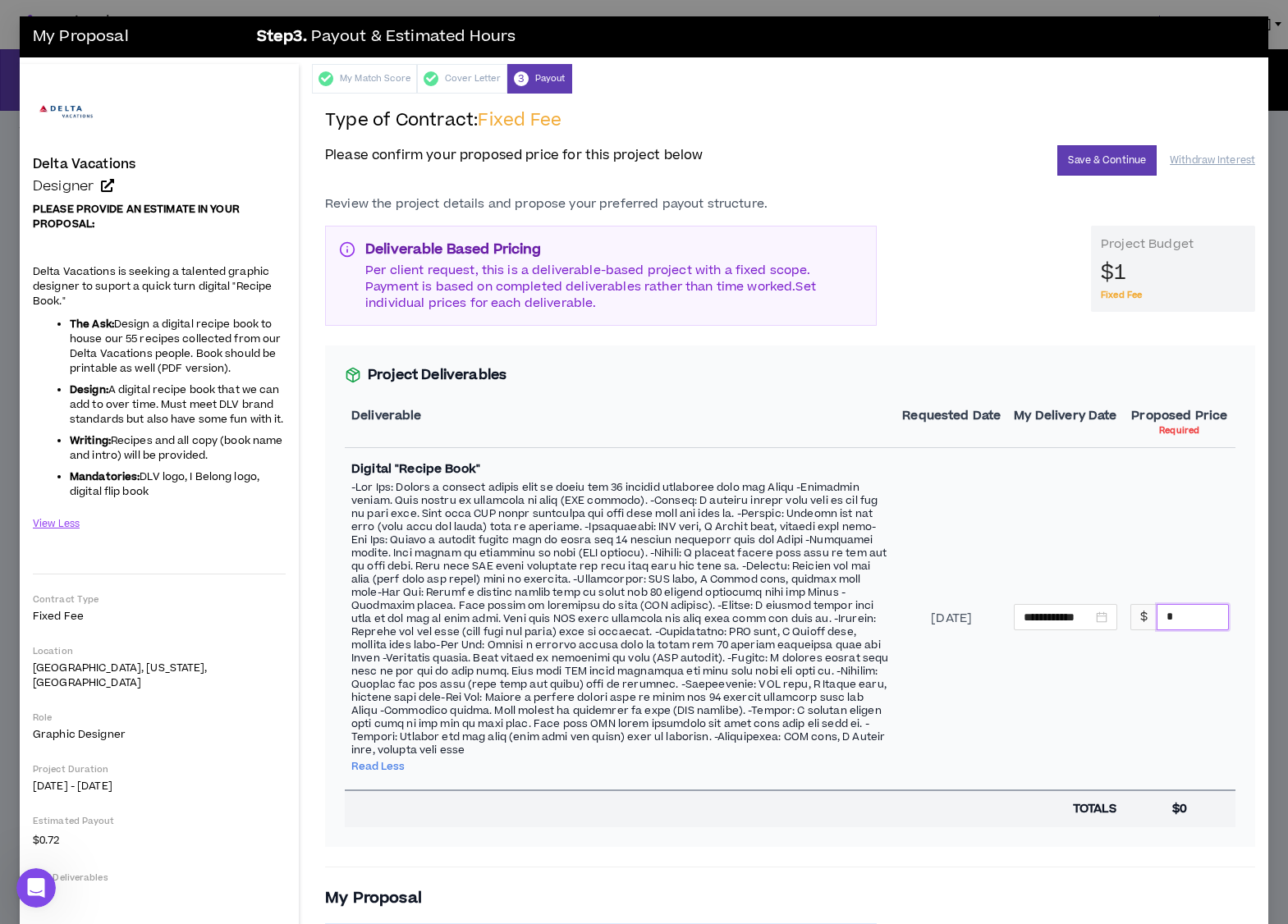
drag, startPoint x: 1181, startPoint y: 610, endPoint x: 1162, endPoint y: 610, distance: 19.0
click at [1162, 610] on input "*" at bounding box center [1192, 618] width 70 height 25
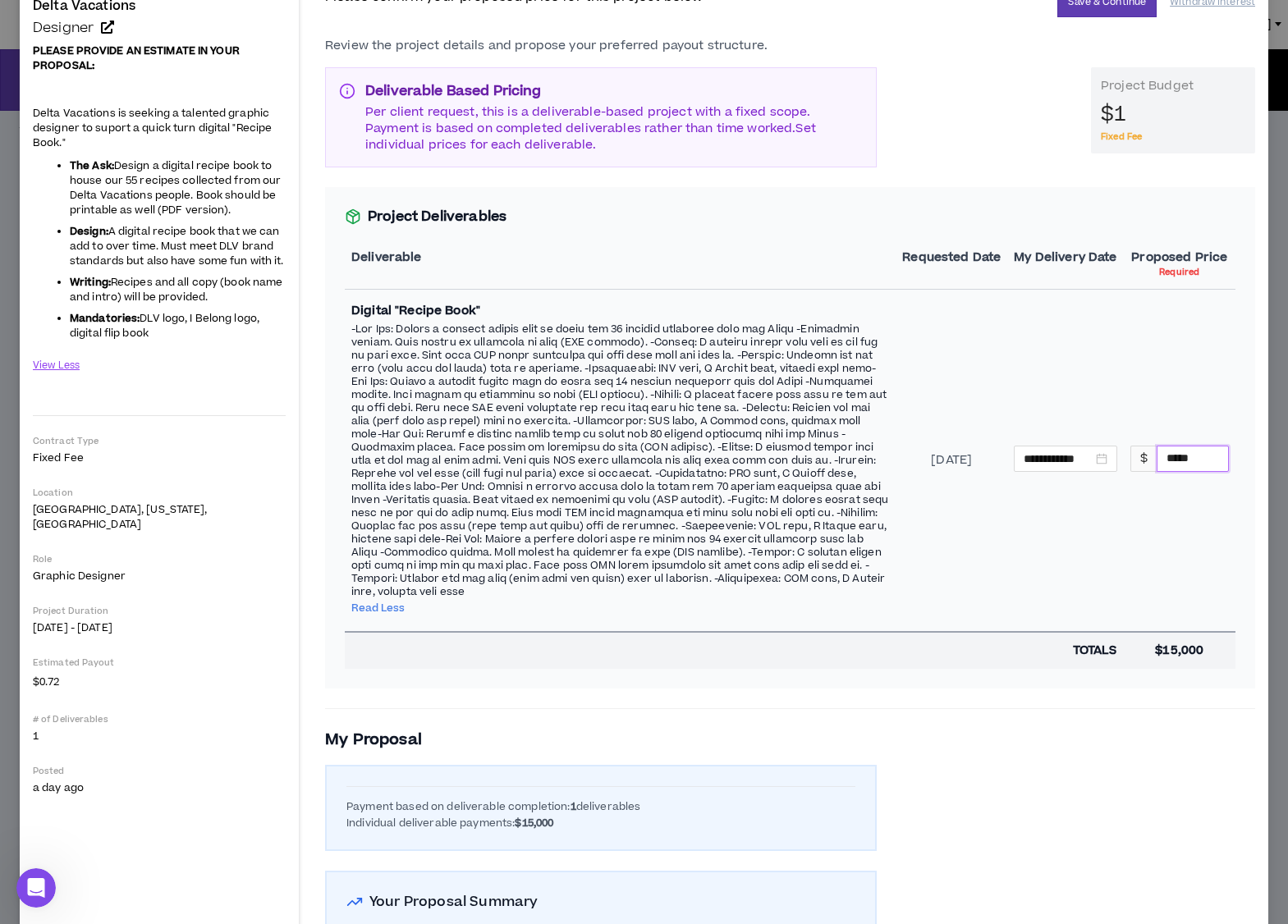
scroll to position [163, 0]
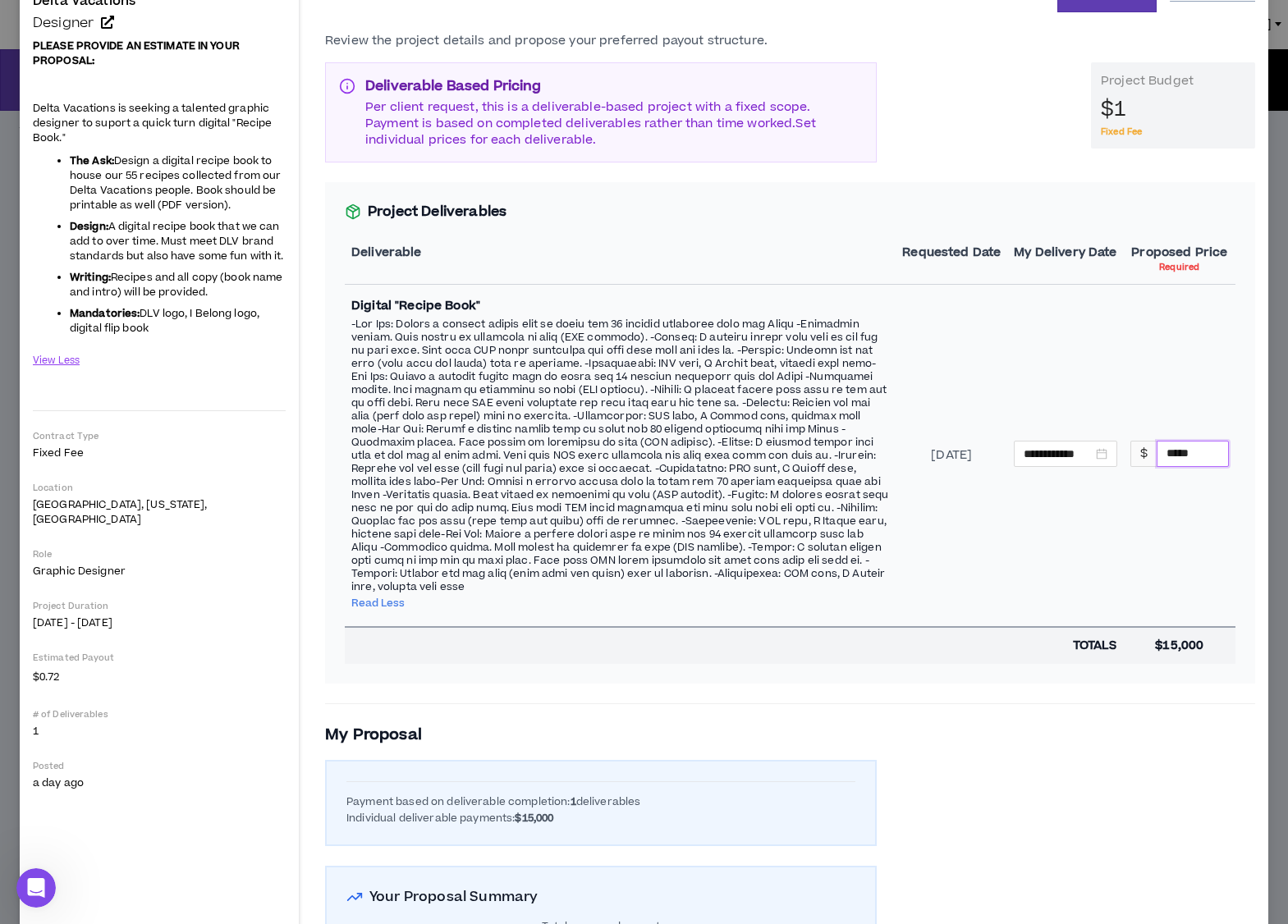
click at [1177, 446] on input "*****" at bounding box center [1192, 454] width 70 height 25
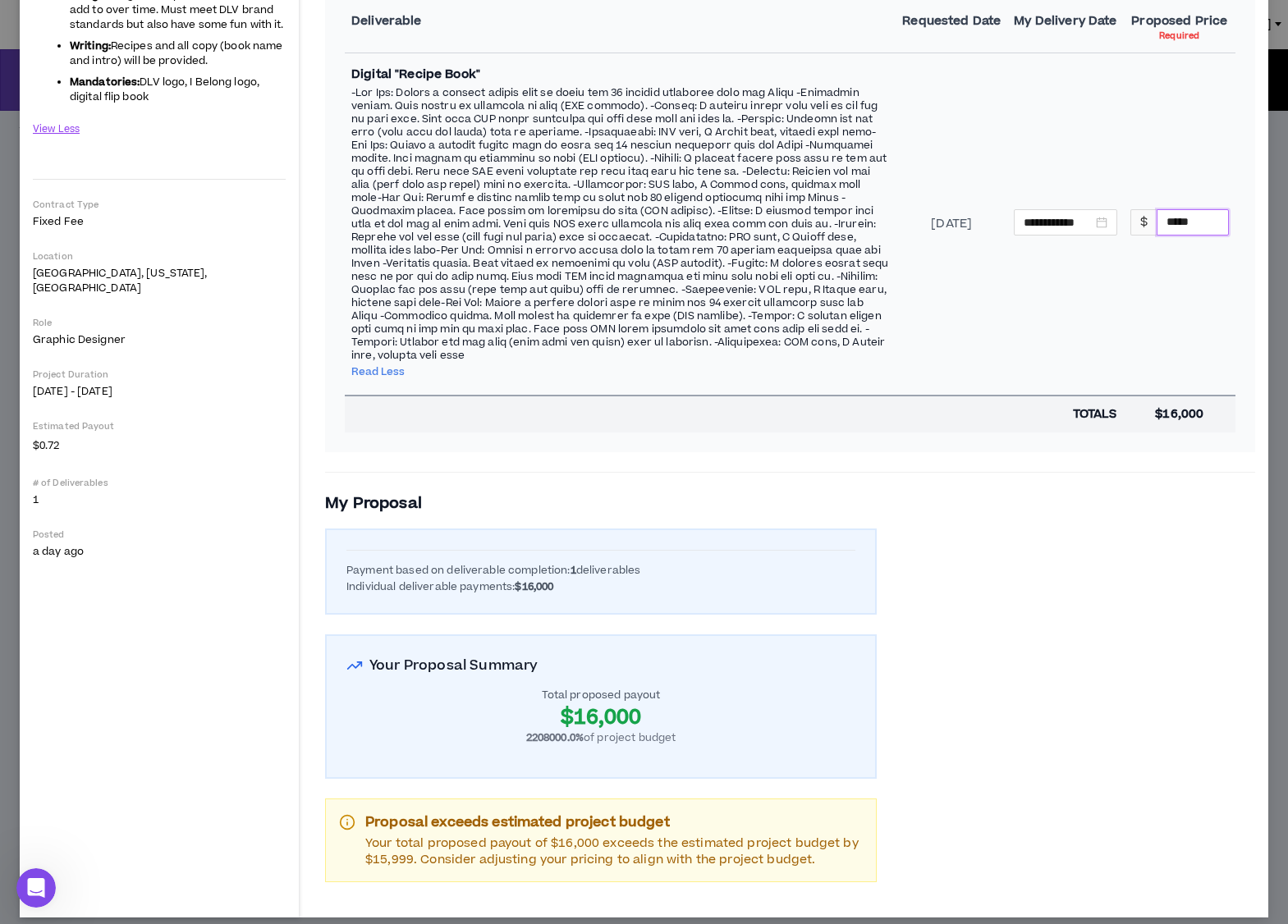
scroll to position [0, 0]
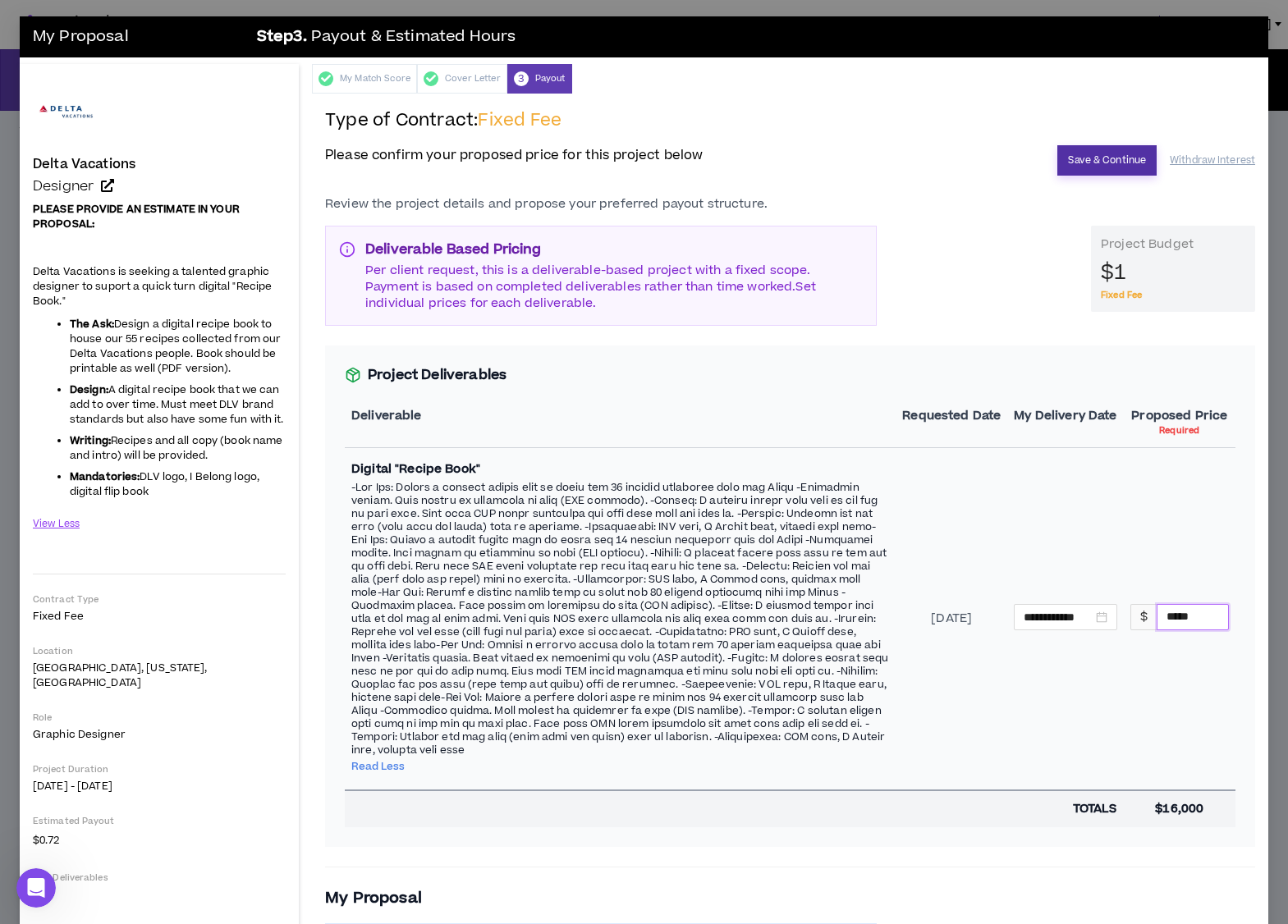
type input "*****"
click at [1102, 162] on button "Save & Continue" at bounding box center [1106, 160] width 99 height 30
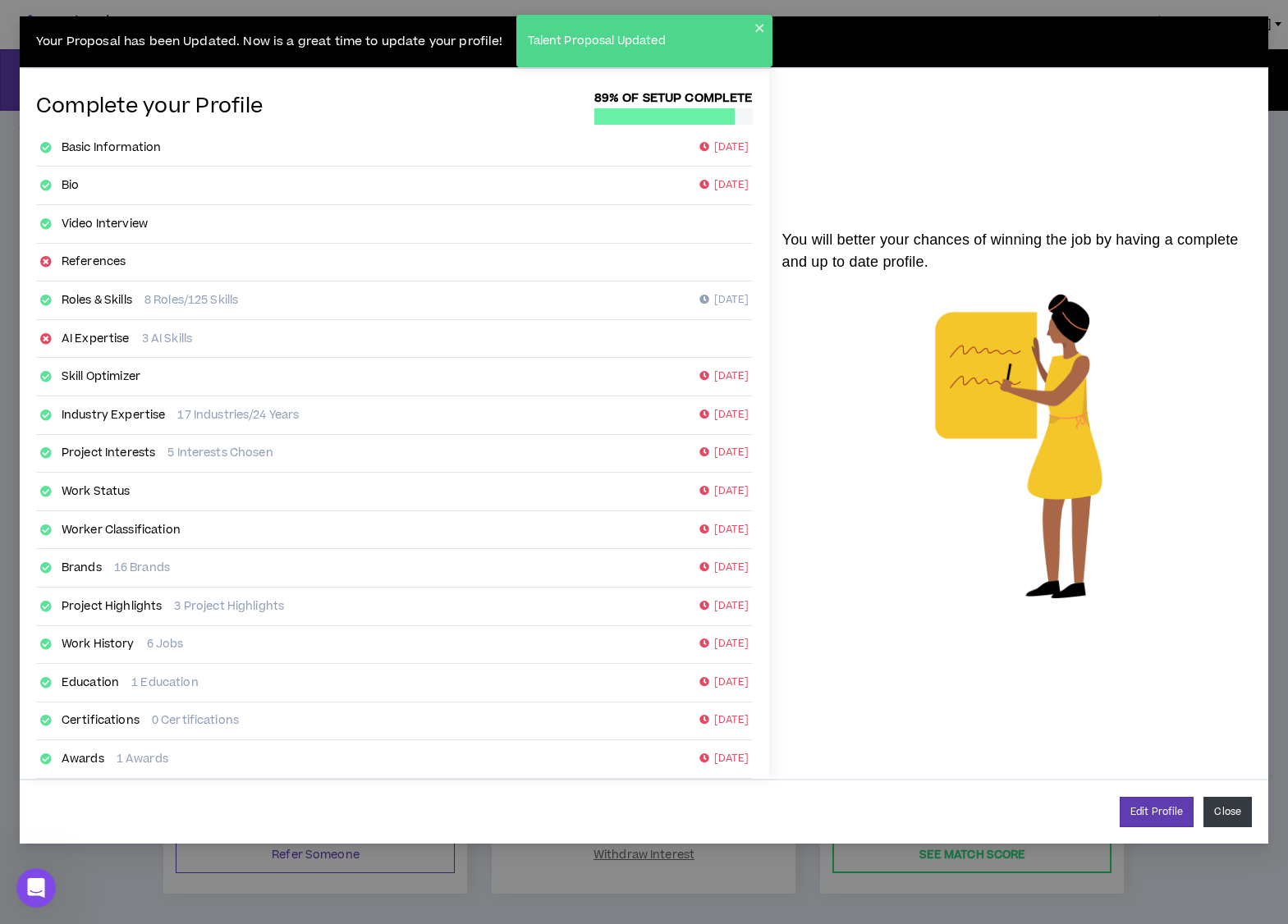
click at [1217, 811] on button "Close" at bounding box center [1228, 812] width 48 height 30
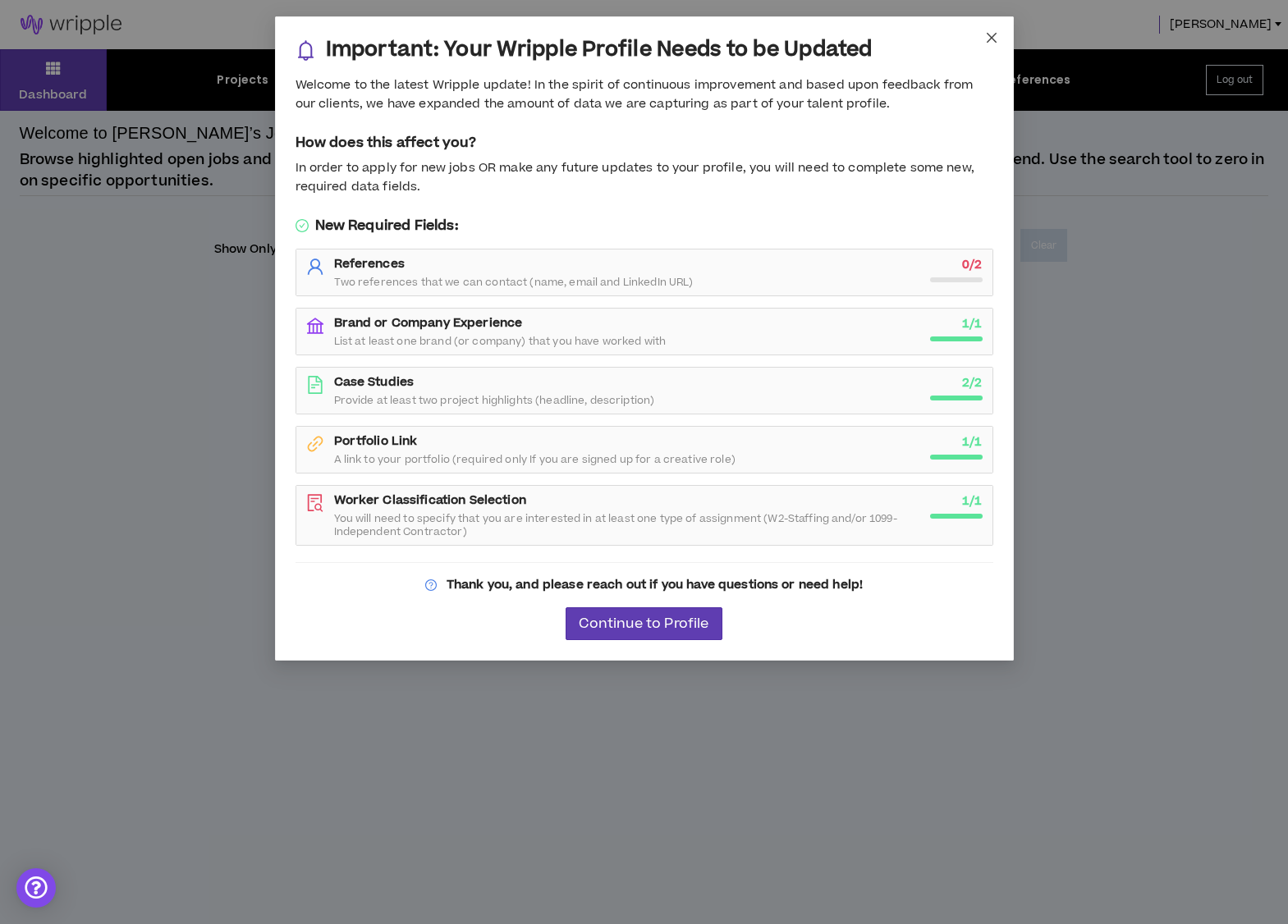
click at [992, 36] on icon "close" at bounding box center [991, 38] width 10 height 10
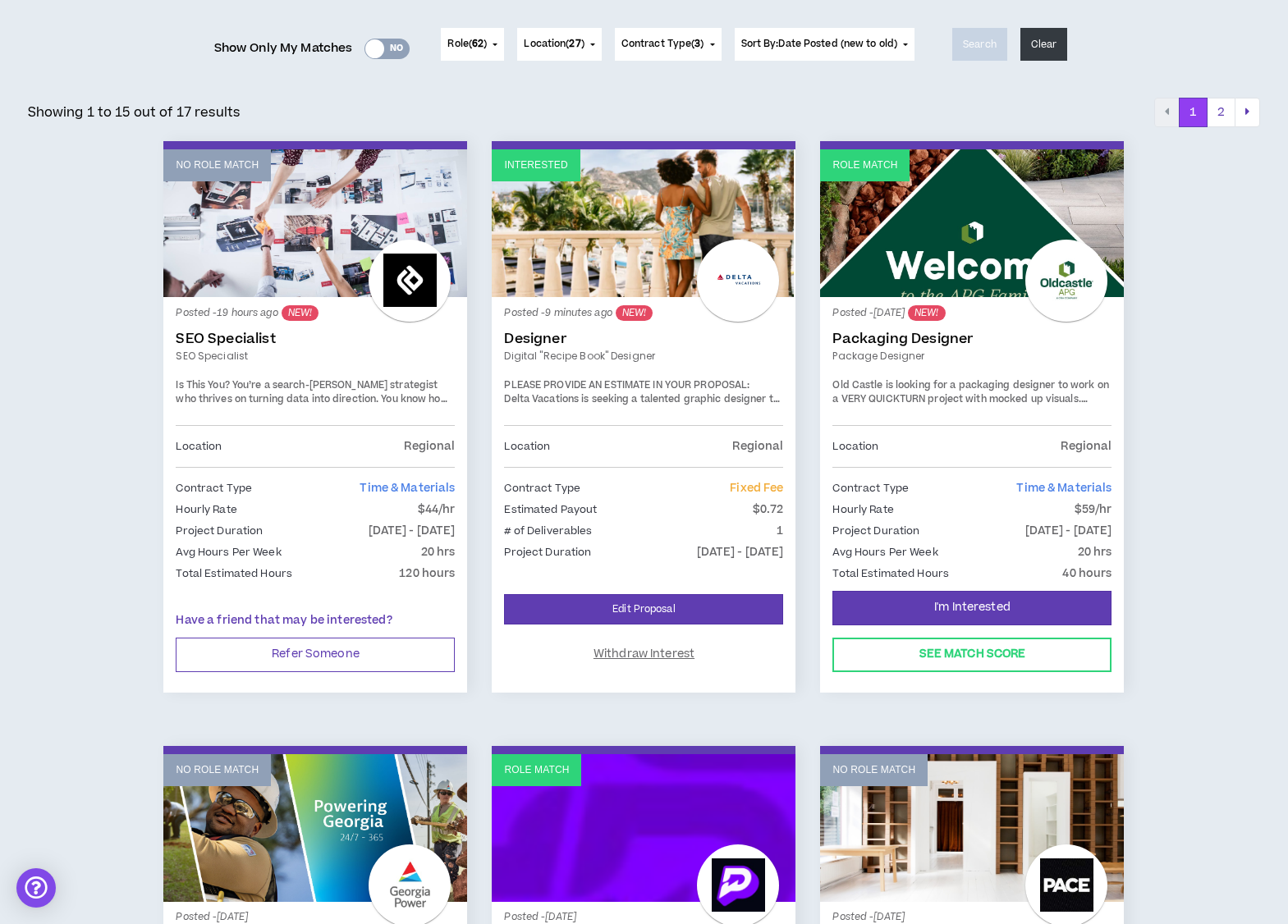
scroll to position [206, 0]
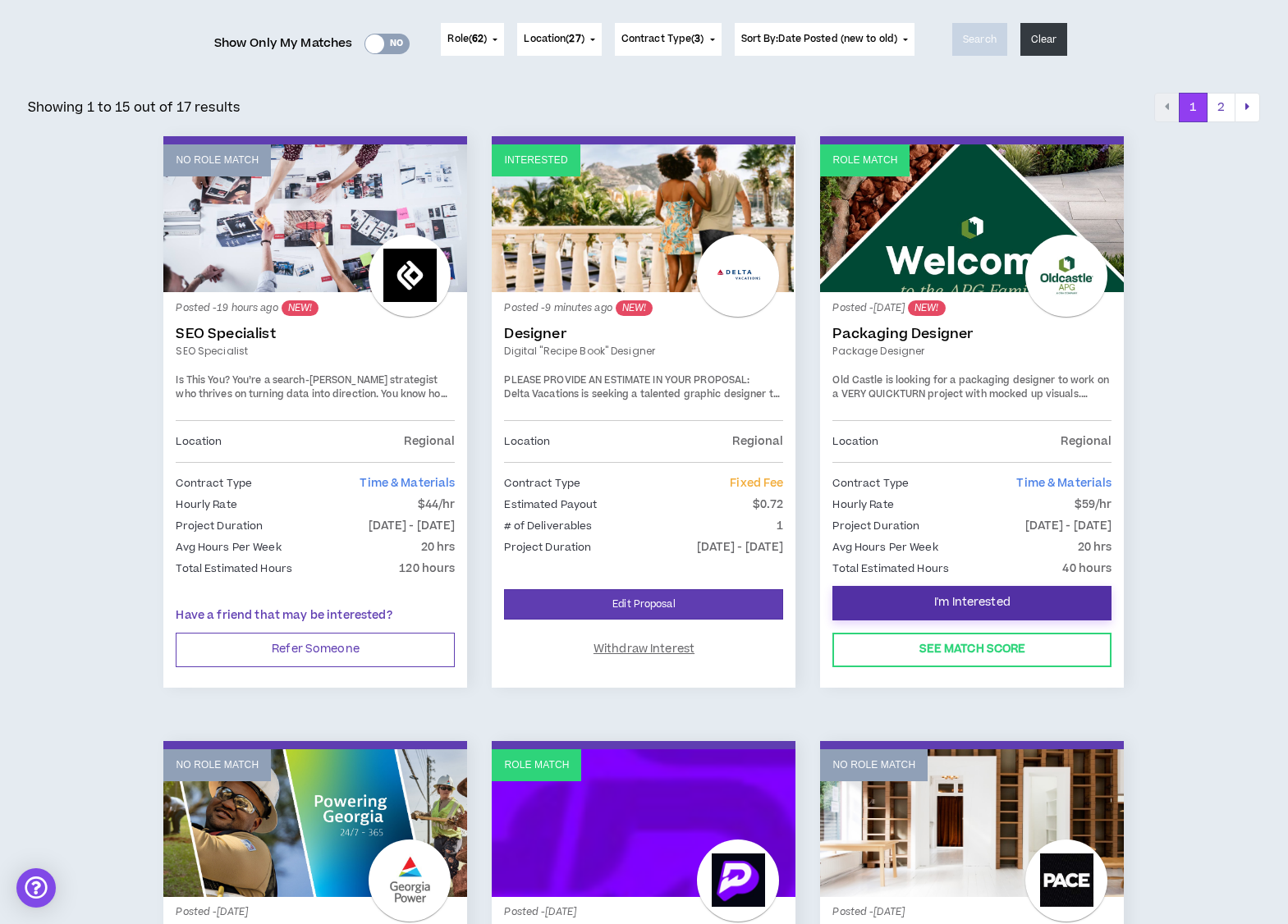
click at [974, 602] on span "I'm Interested" at bounding box center [972, 603] width 76 height 15
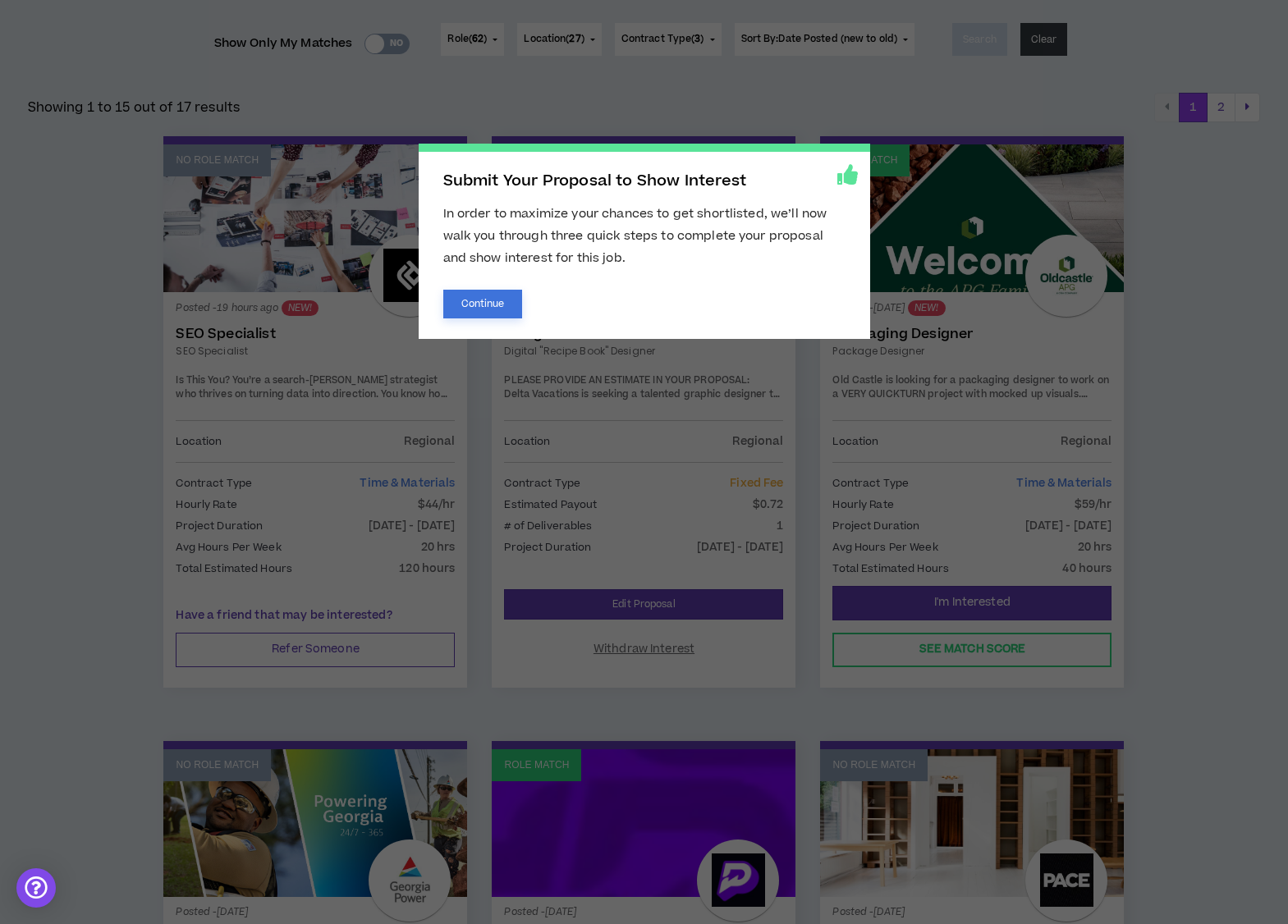
click at [506, 306] on button "Continue" at bounding box center [483, 304] width 79 height 29
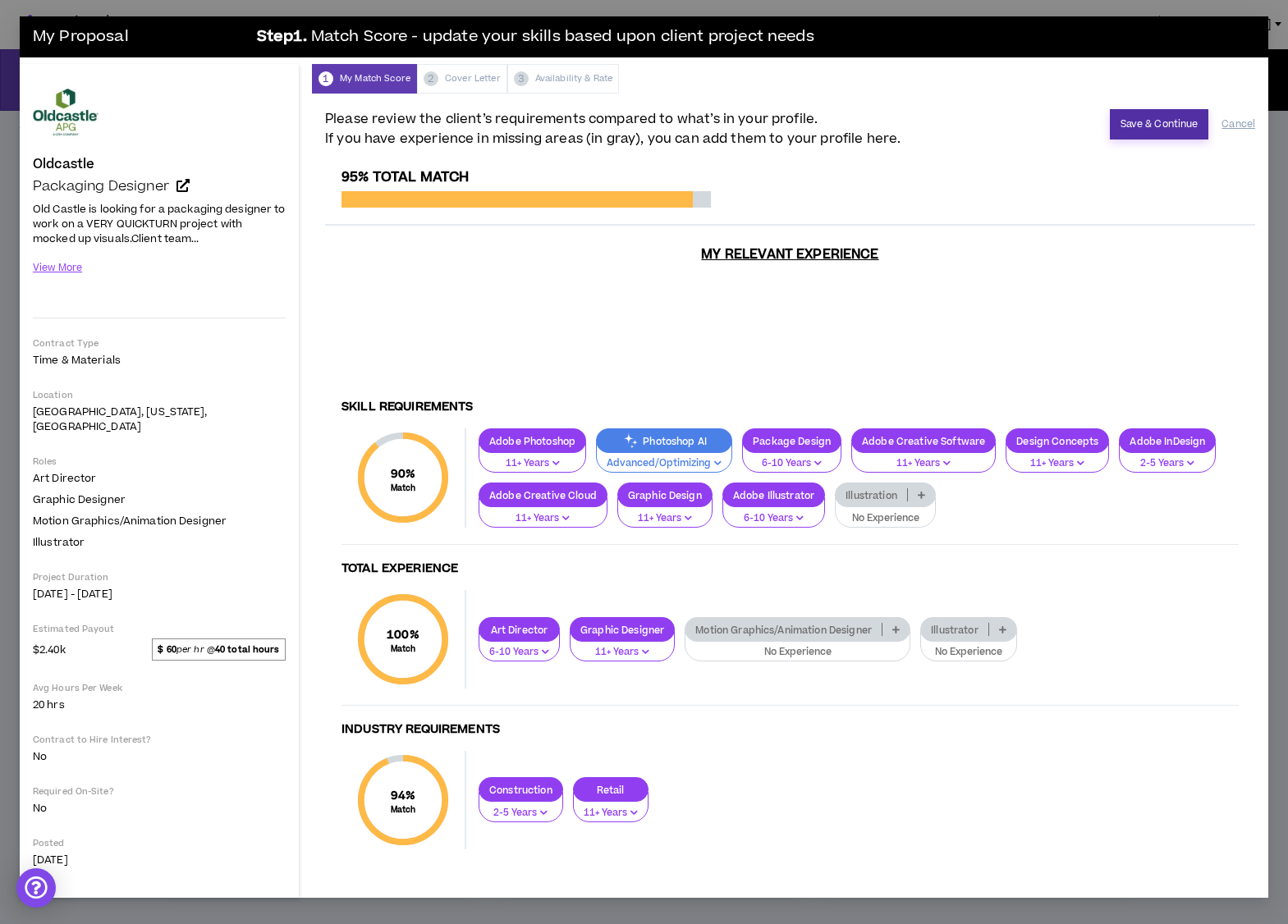
click at [1176, 124] on button "Save & Continue" at bounding box center [1160, 124] width 99 height 30
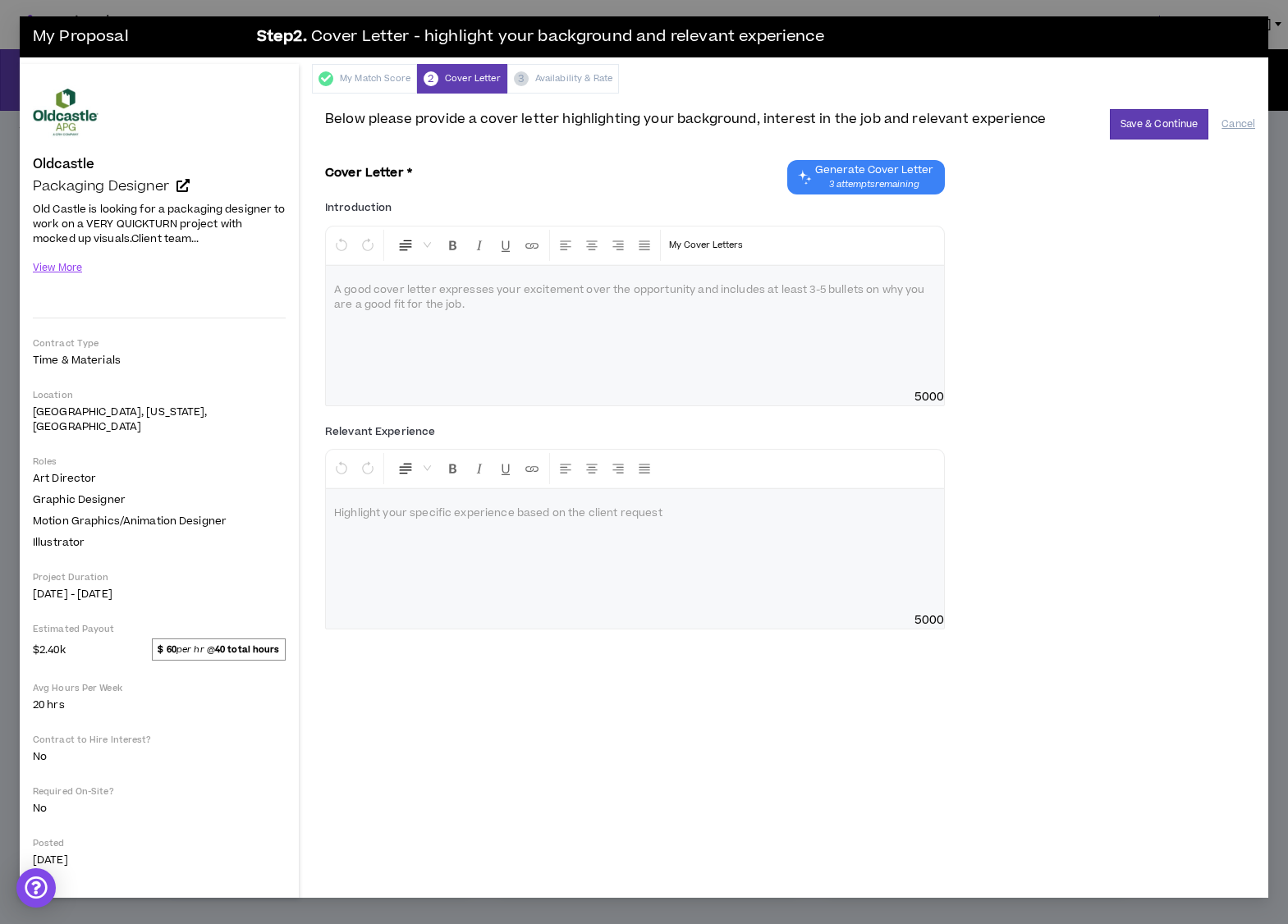
click at [872, 188] on span "3 attempts remaining" at bounding box center [874, 185] width 118 height 14
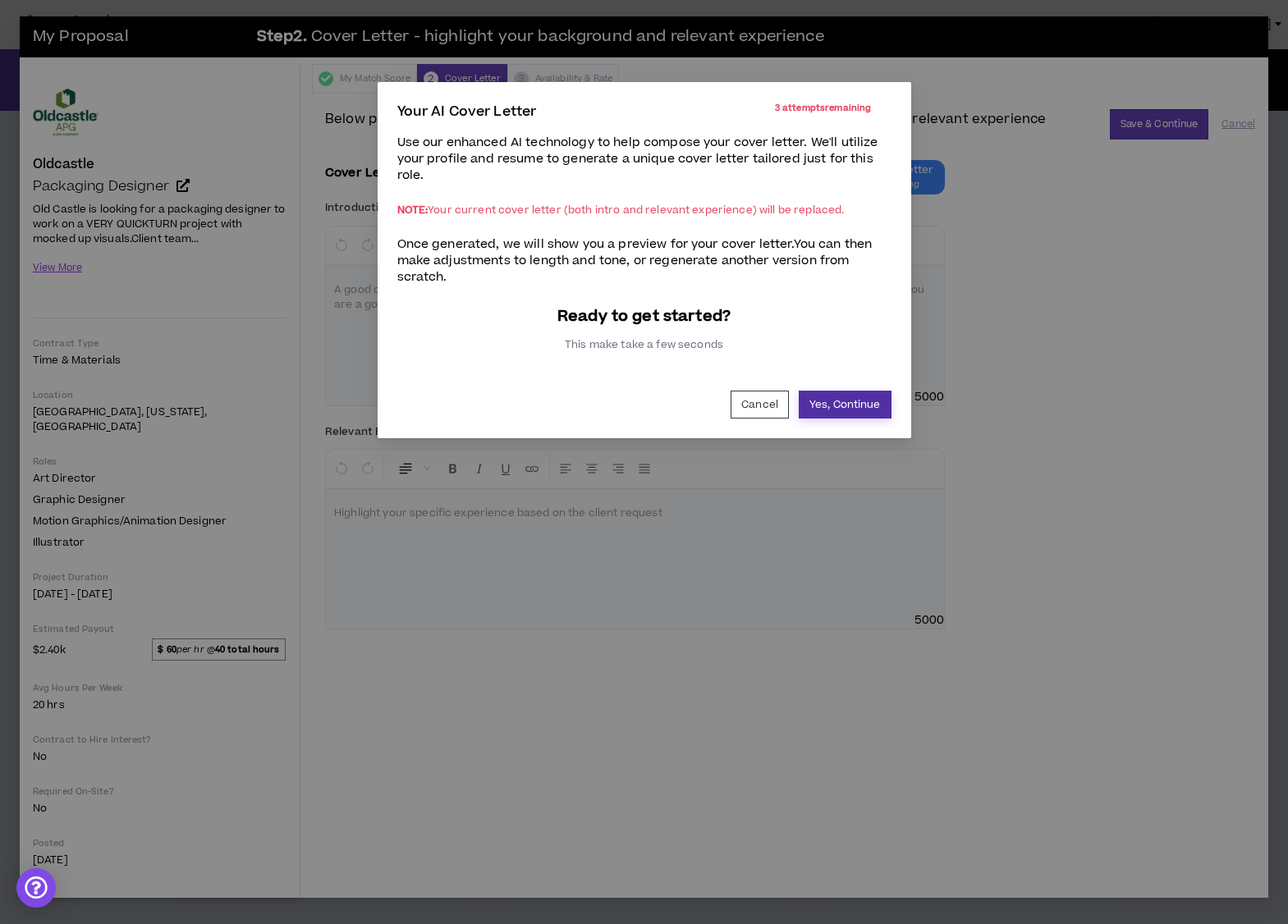
click at [824, 409] on button "Yes, Continue" at bounding box center [845, 405] width 93 height 28
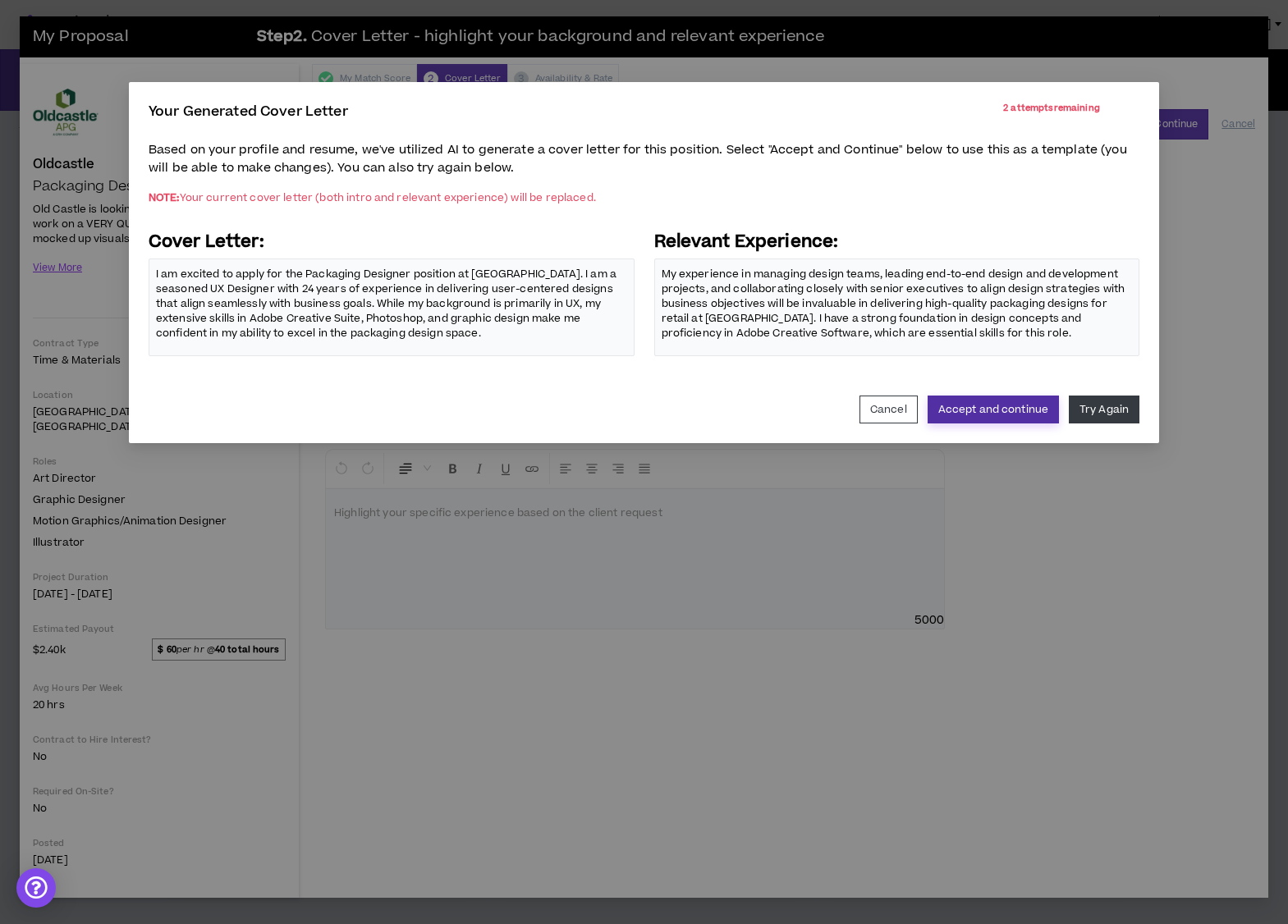
click at [943, 406] on button "Accept and continue" at bounding box center [994, 409] width 131 height 28
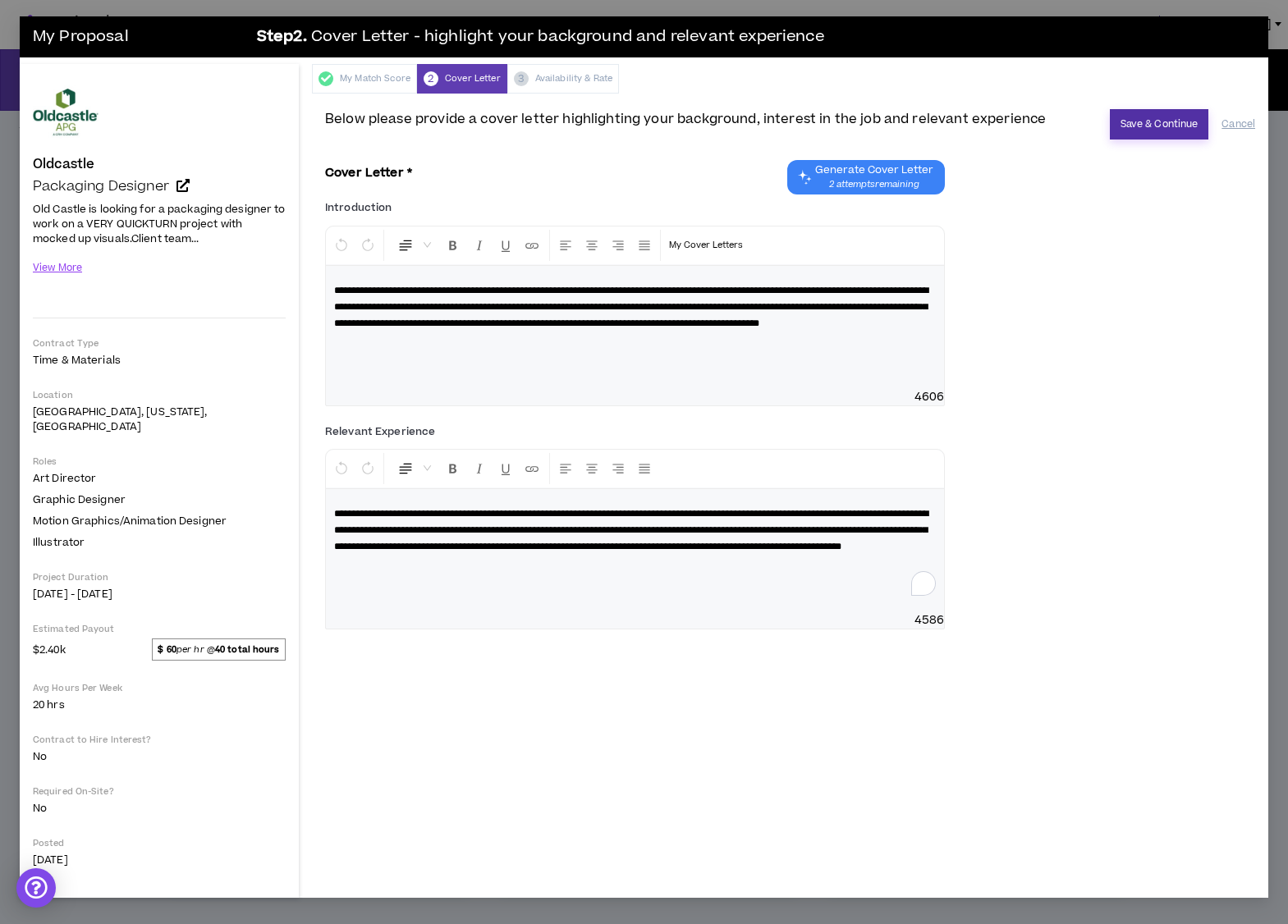
click at [1171, 118] on button "Save & Continue" at bounding box center [1160, 124] width 99 height 30
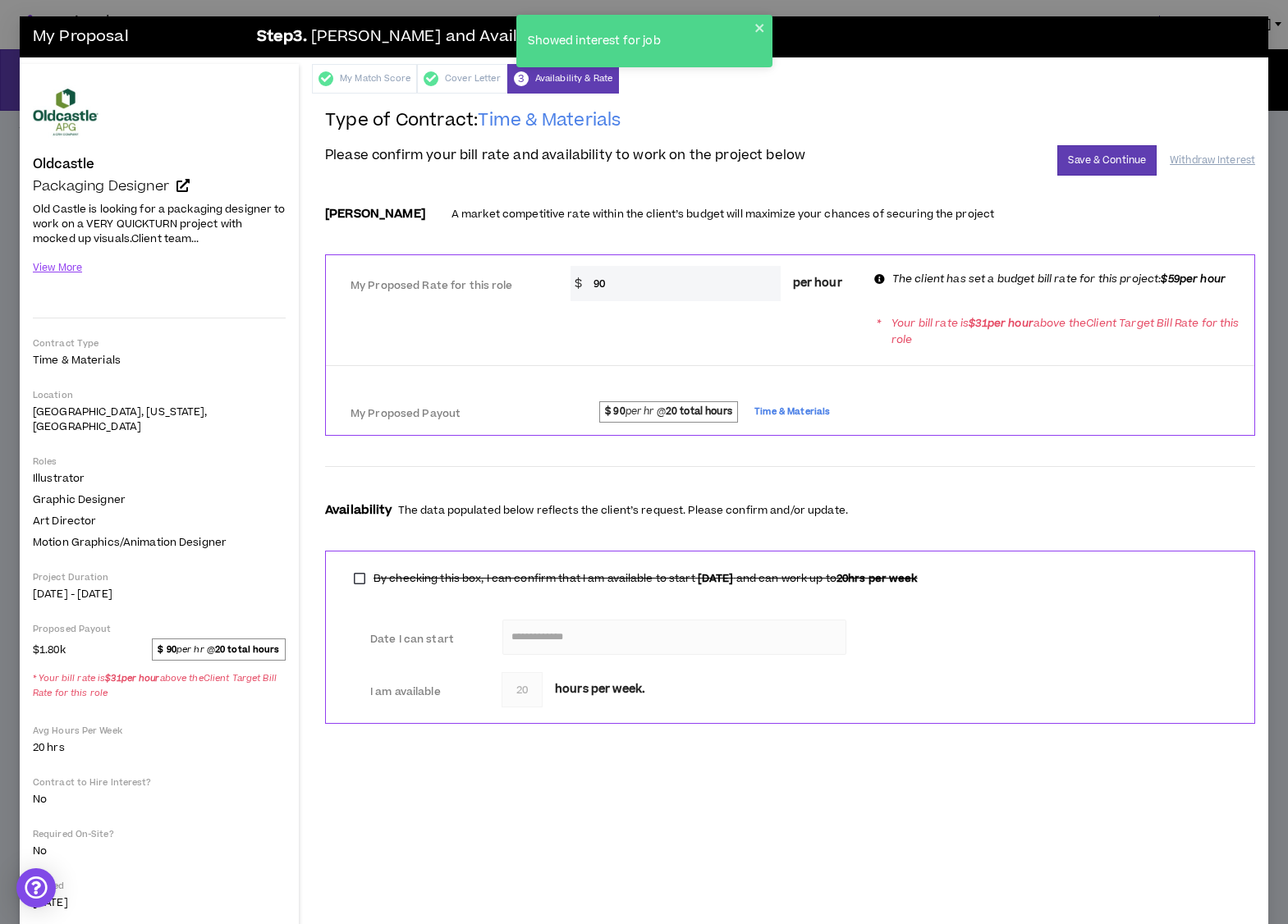
drag, startPoint x: 612, startPoint y: 284, endPoint x: 590, endPoint y: 284, distance: 22.0
click at [590, 284] on input "90" at bounding box center [683, 284] width 195 height 36
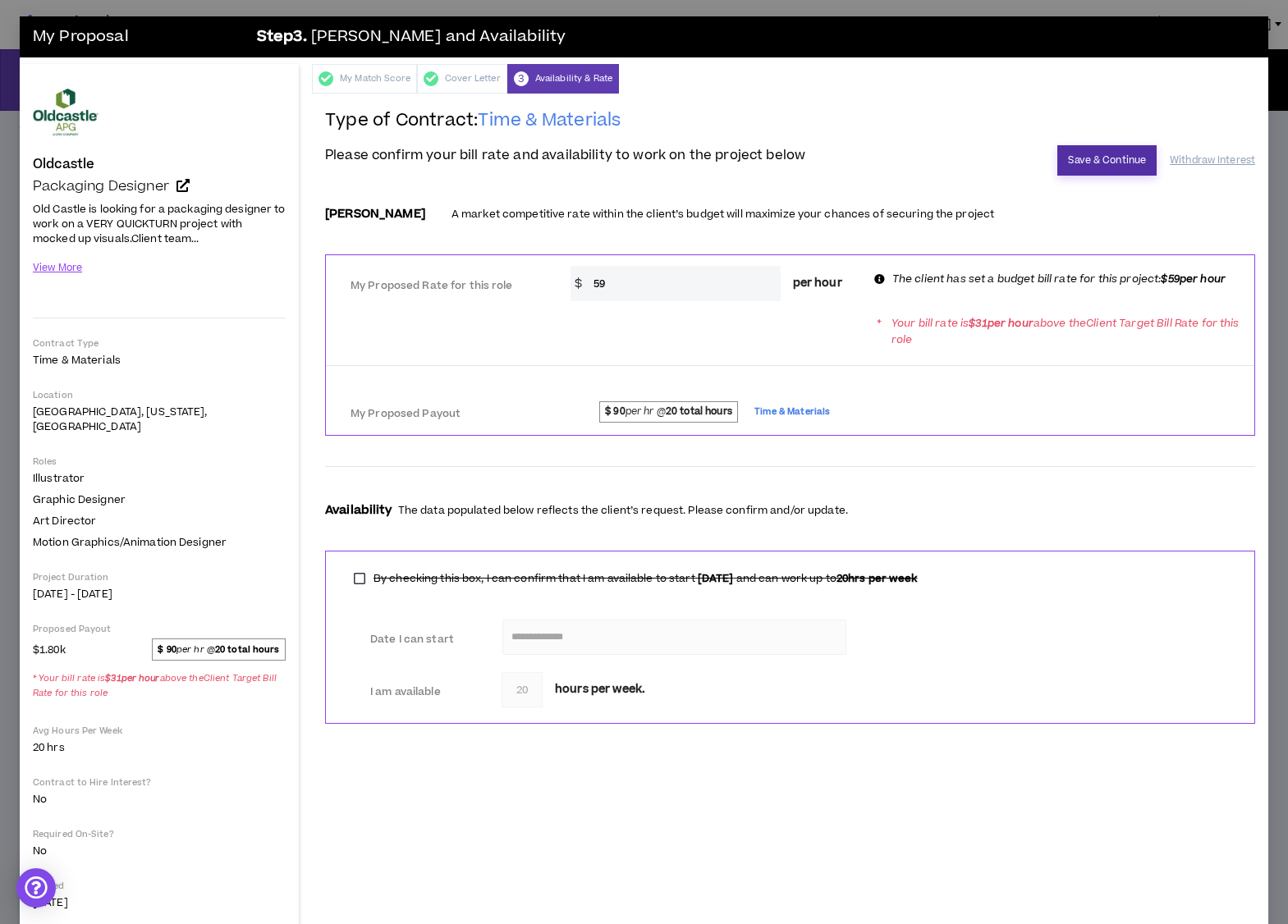
type input "59"
click at [1088, 168] on button "Save & Continue" at bounding box center [1106, 160] width 99 height 30
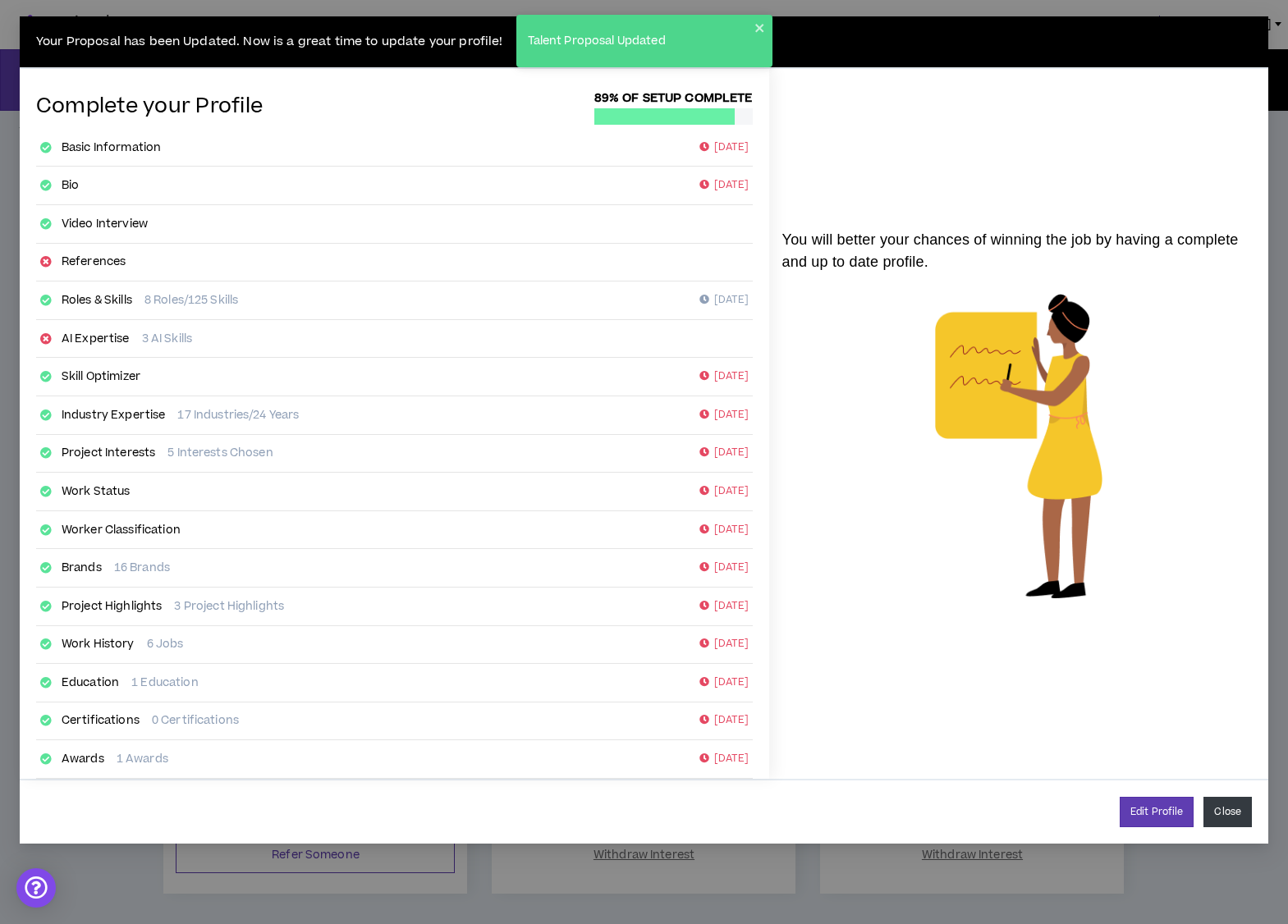
click at [1234, 803] on button "Close" at bounding box center [1228, 812] width 48 height 30
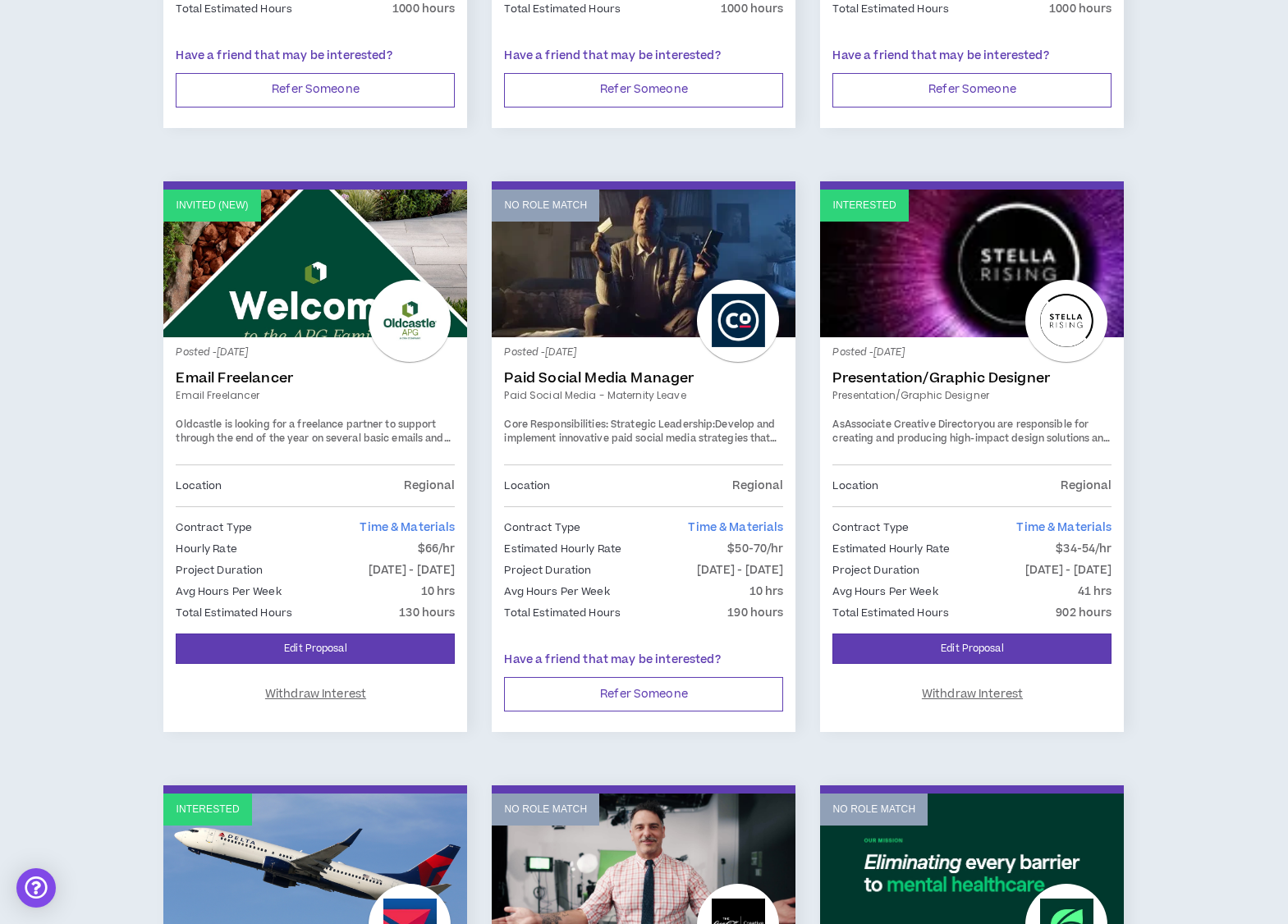
scroll to position [1978, 0]
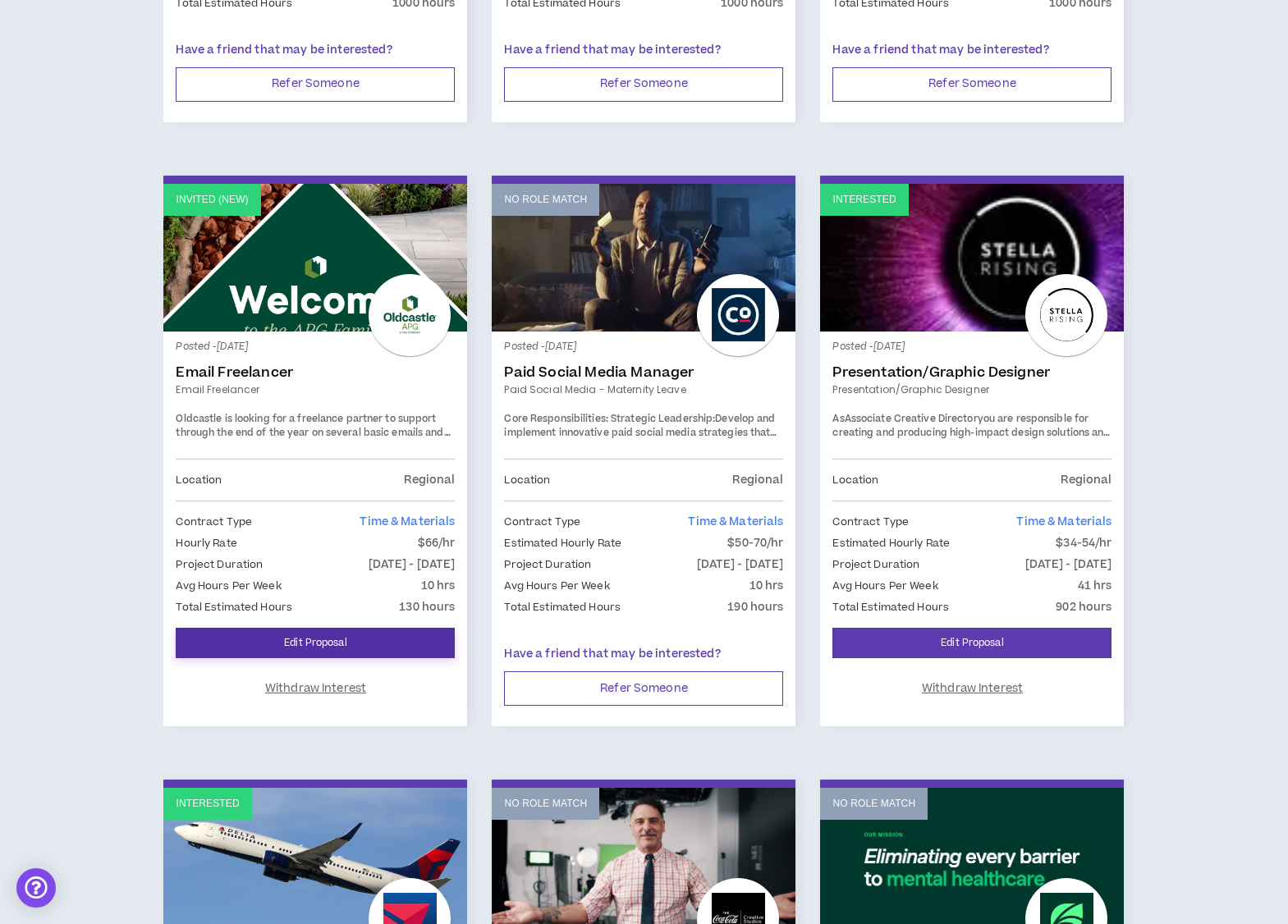
click at [338, 643] on link "Edit Proposal" at bounding box center [315, 643] width 279 height 30
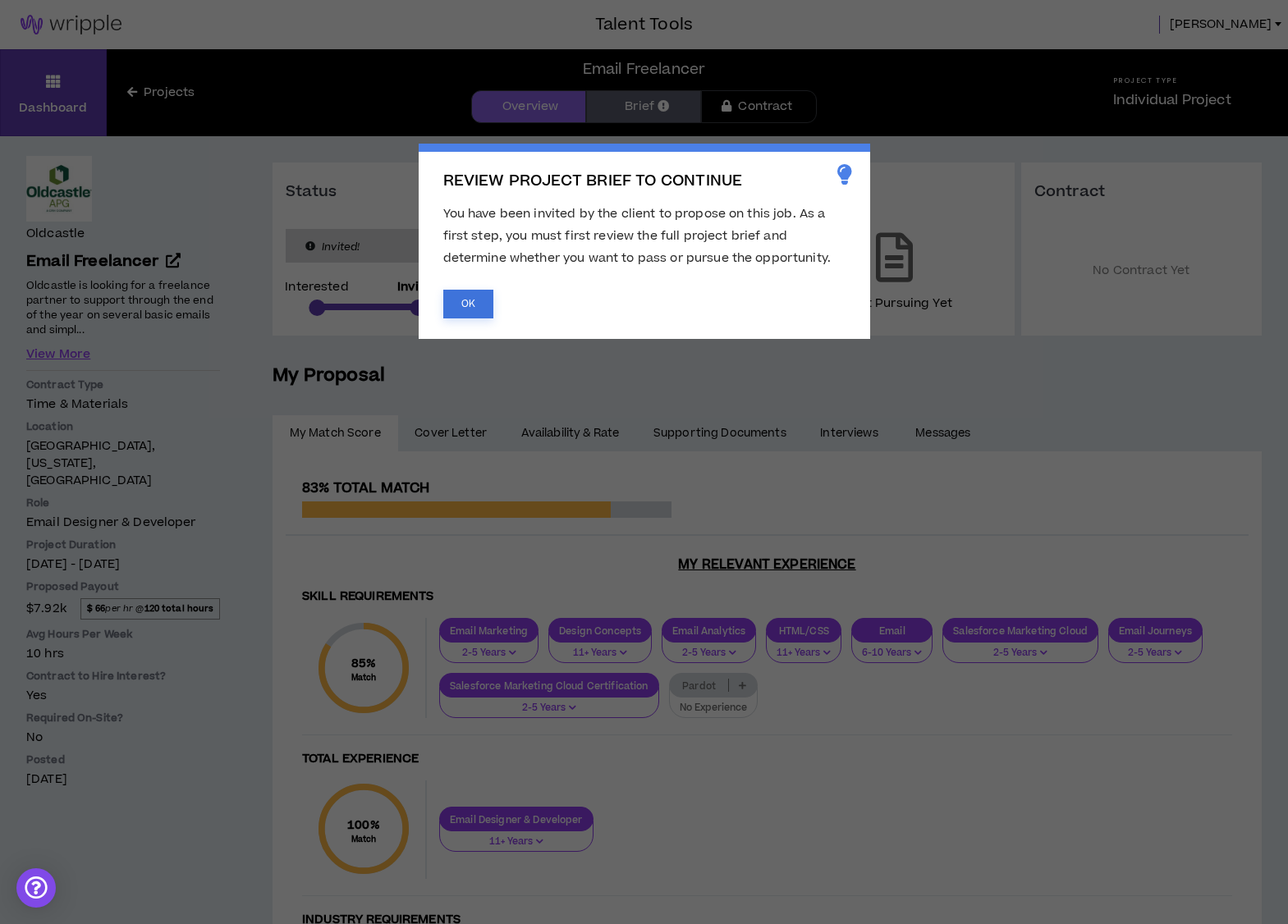
click at [470, 300] on button "OK" at bounding box center [468, 304] width 50 height 29
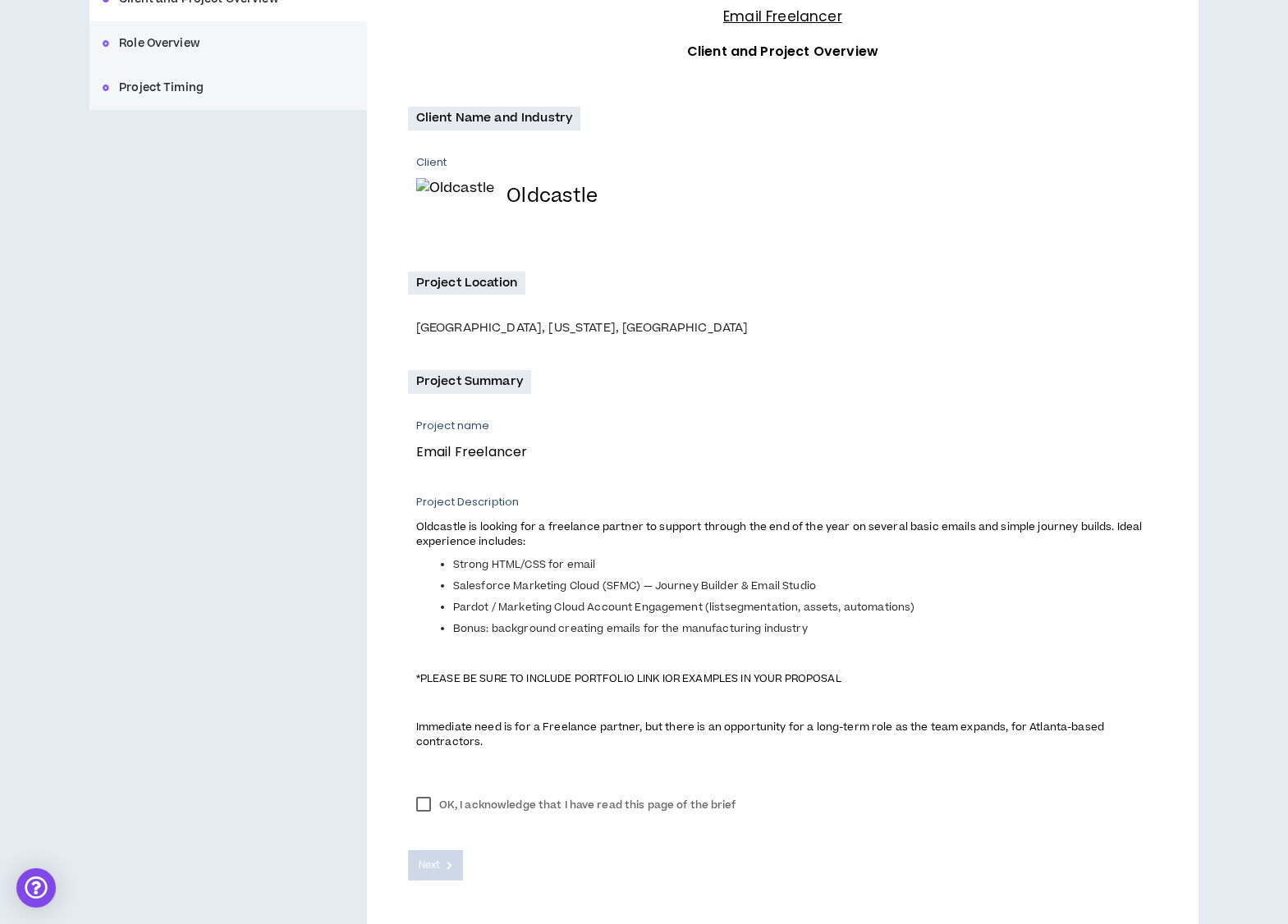
scroll to position [283, 0]
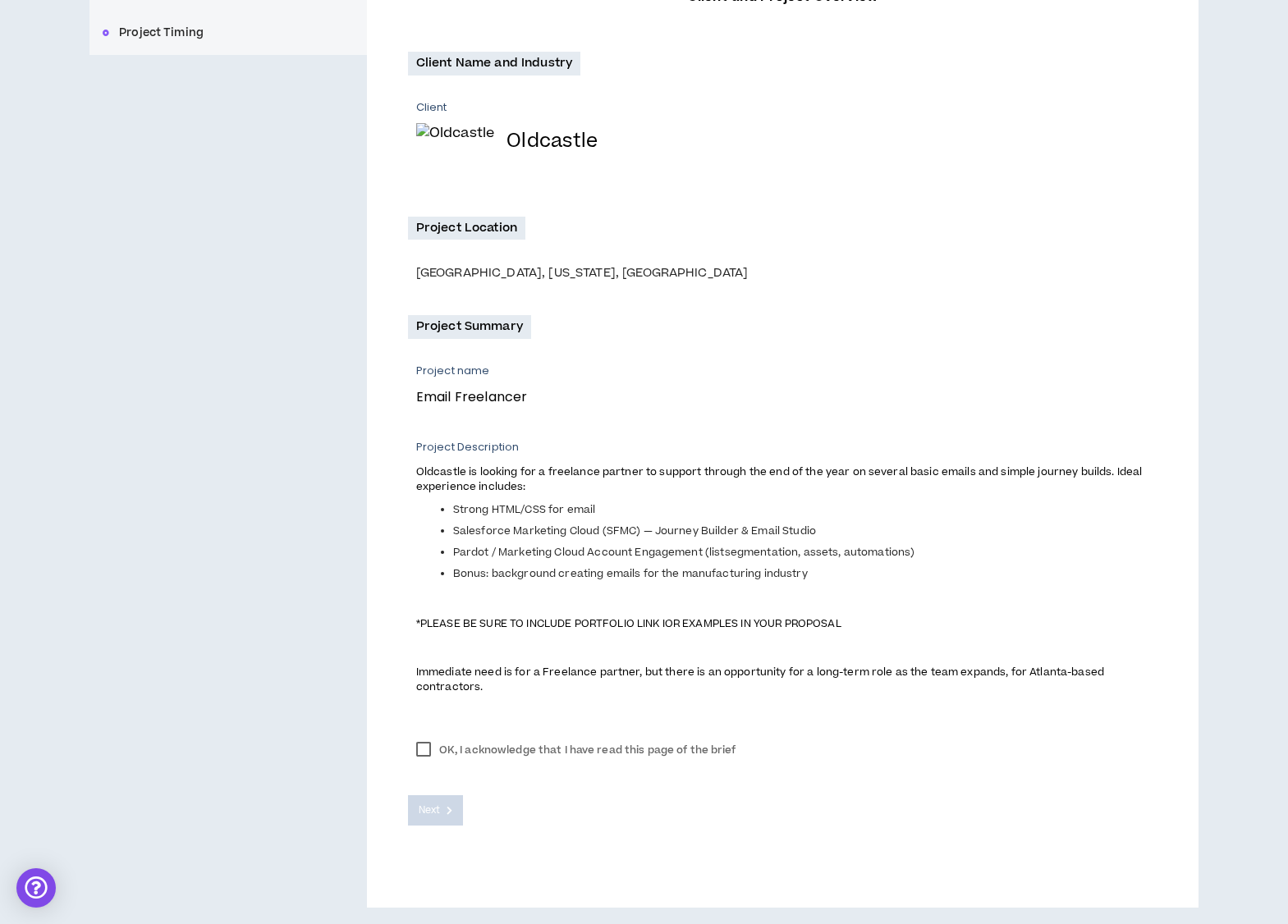
click at [429, 750] on label "OK, I acknowledge that I have read this page of the brief" at bounding box center [576, 750] width 337 height 25
click at [444, 823] on button "Next" at bounding box center [436, 810] width 56 height 30
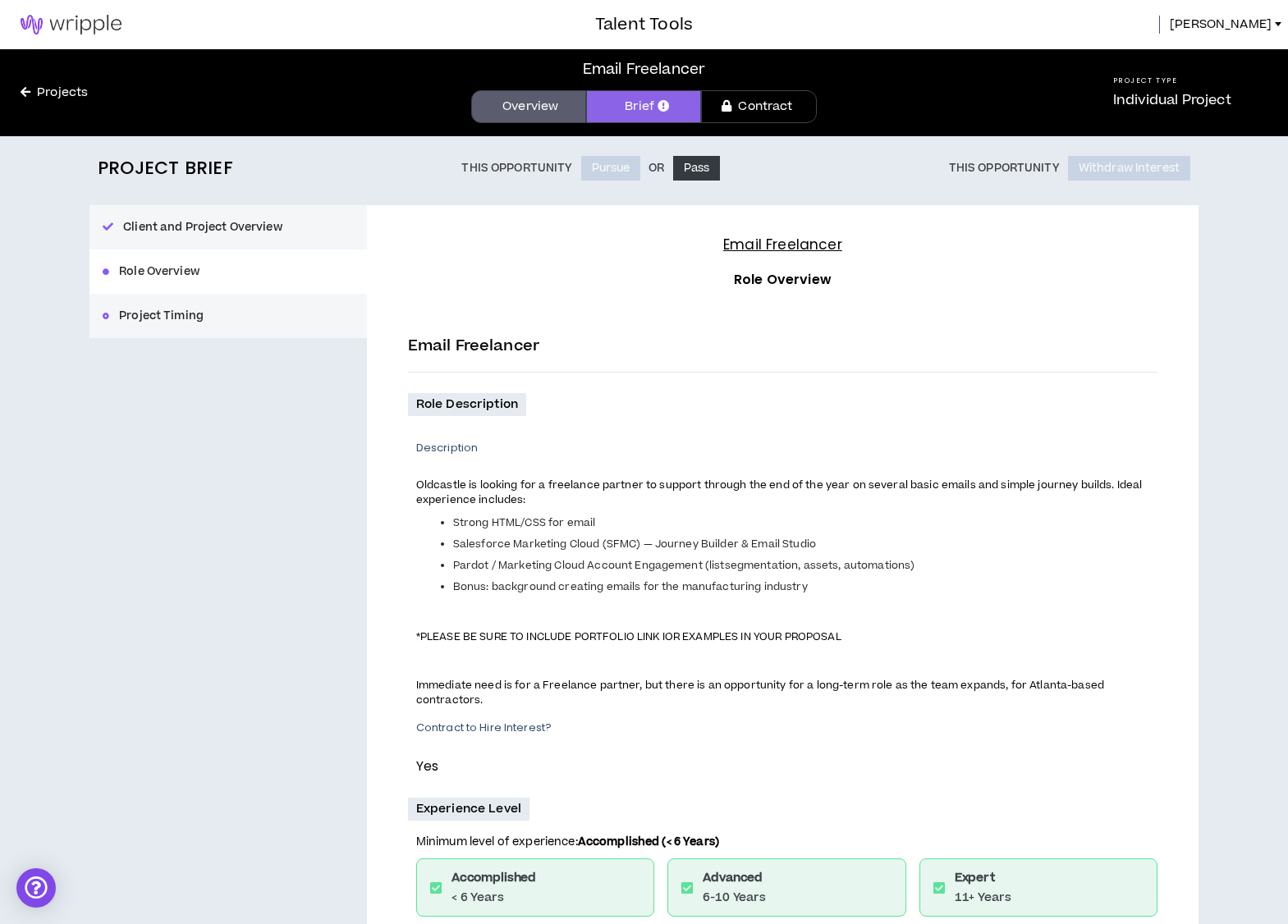
scroll to position [558, 0]
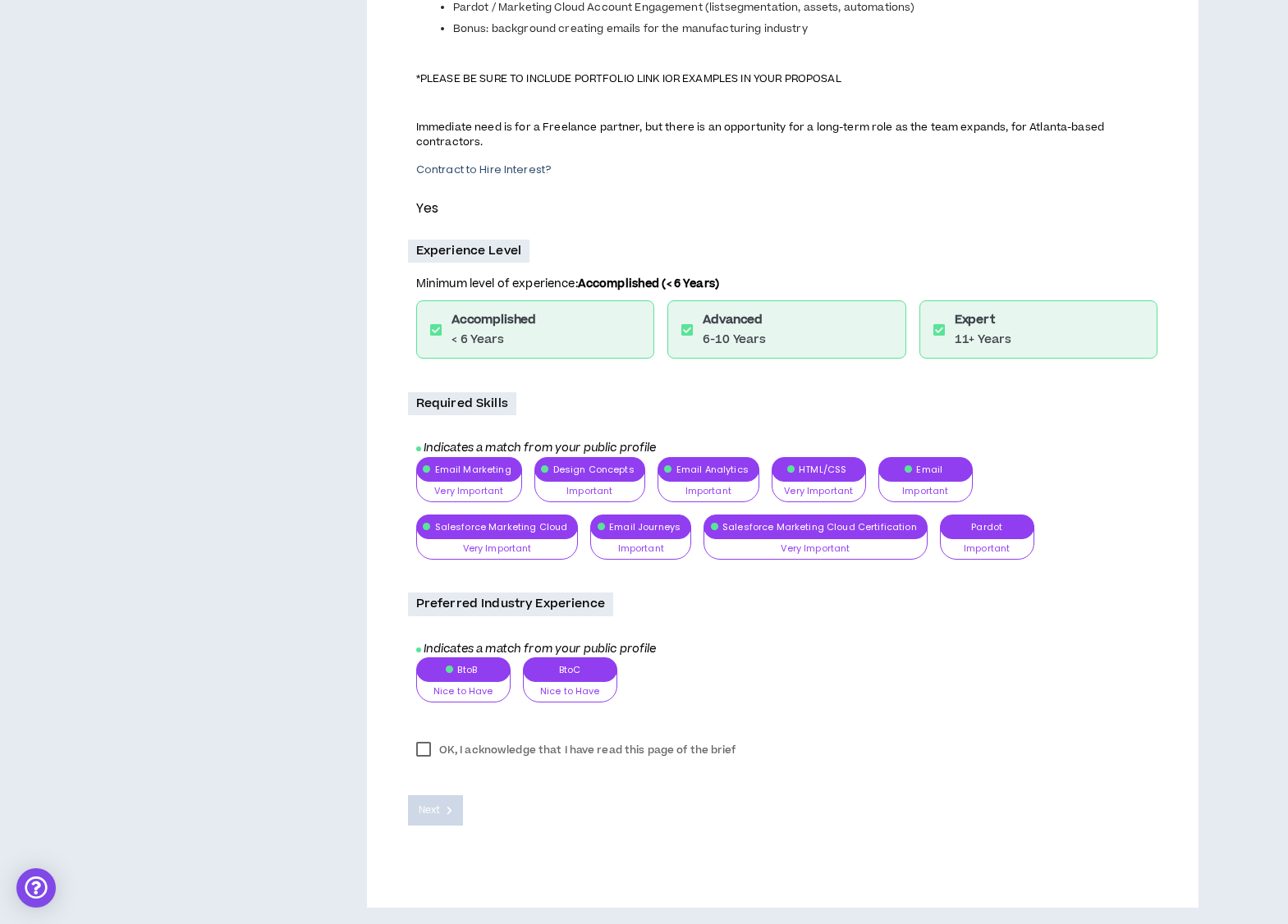
click at [423, 748] on label "OK, I acknowledge that I have read this page of the brief" at bounding box center [576, 750] width 337 height 25
click at [441, 803] on button "Next" at bounding box center [436, 810] width 56 height 30
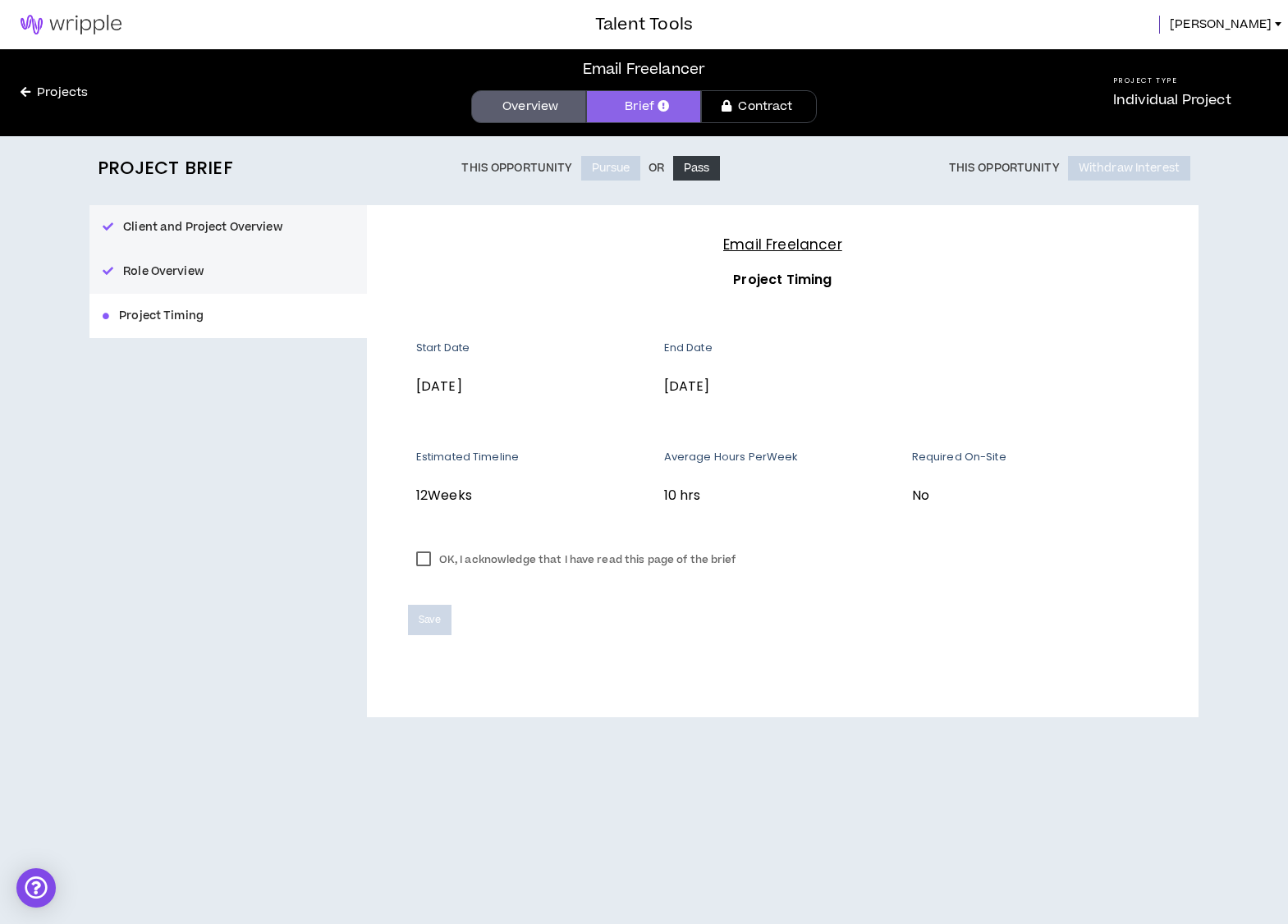
click at [423, 559] on label "OK, I acknowledge that I have read this page of the brief" at bounding box center [576, 560] width 337 height 25
click at [431, 619] on span "Save" at bounding box center [430, 620] width 22 height 15
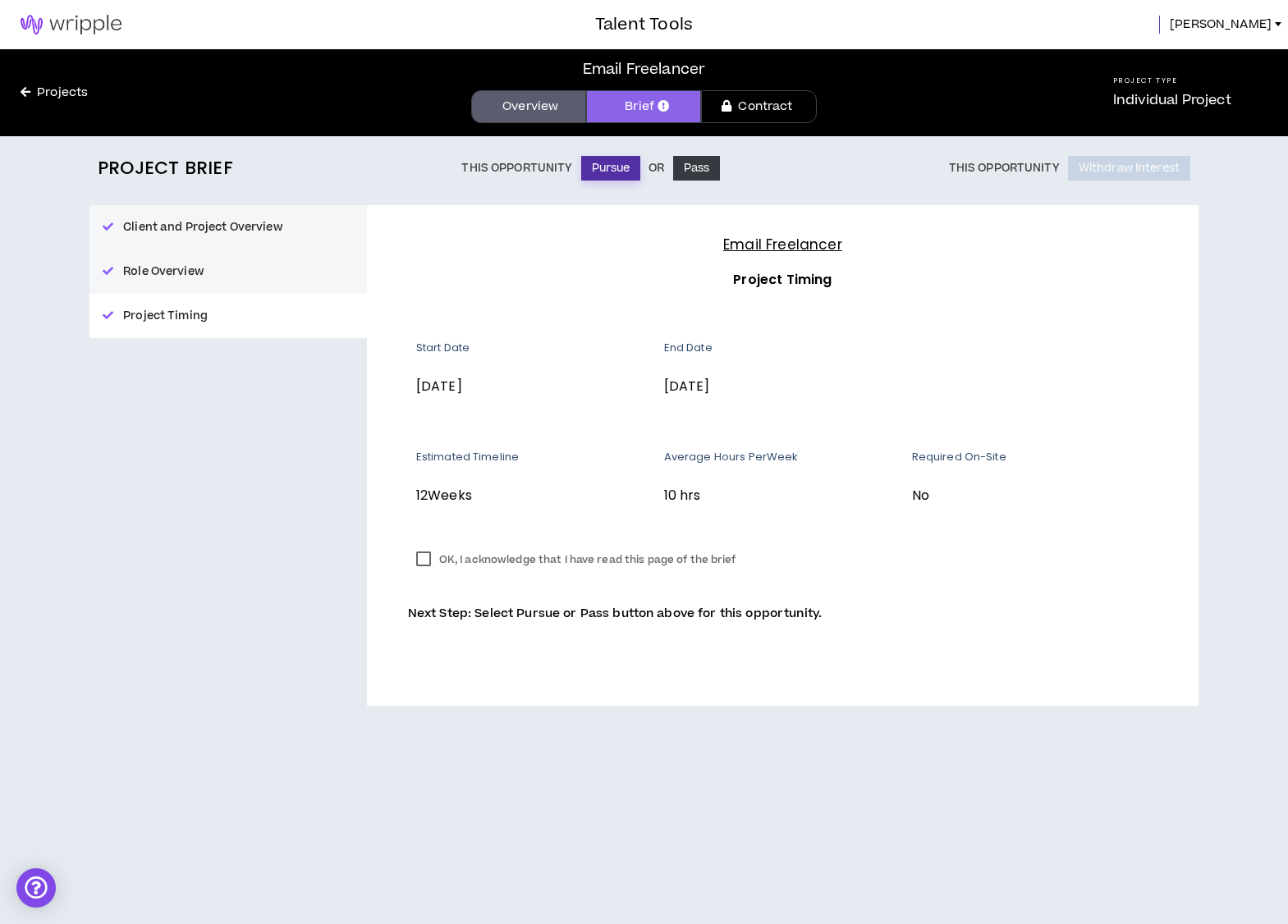
click at [602, 171] on button "Pursue" at bounding box center [611, 169] width 60 height 25
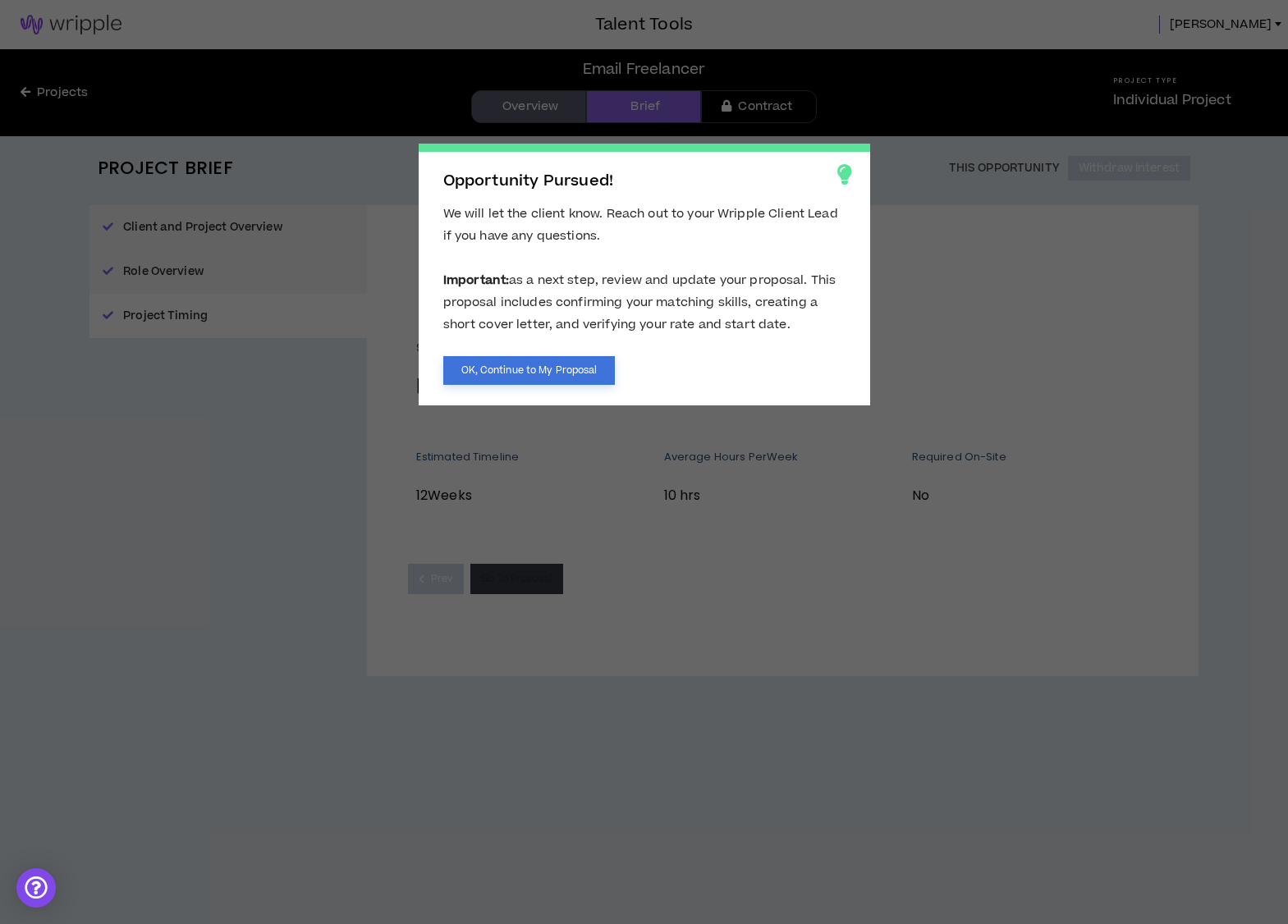
click at [544, 372] on button "OK, Continue to My Proposal" at bounding box center [529, 371] width 173 height 29
